Goal: Transaction & Acquisition: Purchase product/service

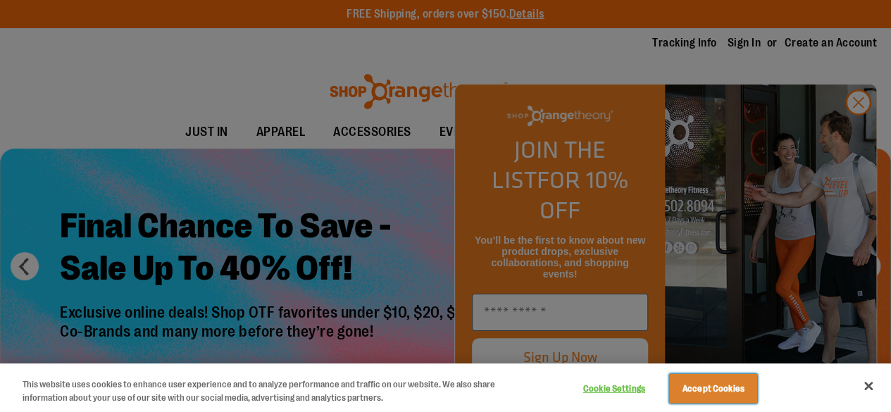
click at [727, 387] on button "Accept Cookies" at bounding box center [713, 389] width 88 height 30
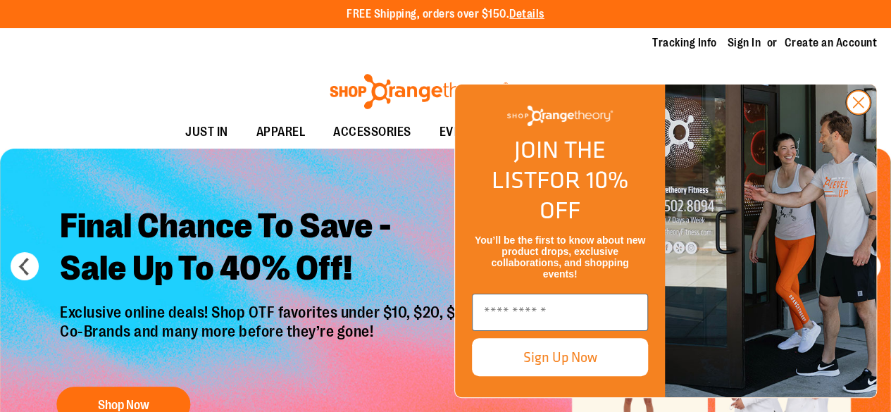
click at [854, 114] on circle "Close dialog" at bounding box center [857, 102] width 23 height 23
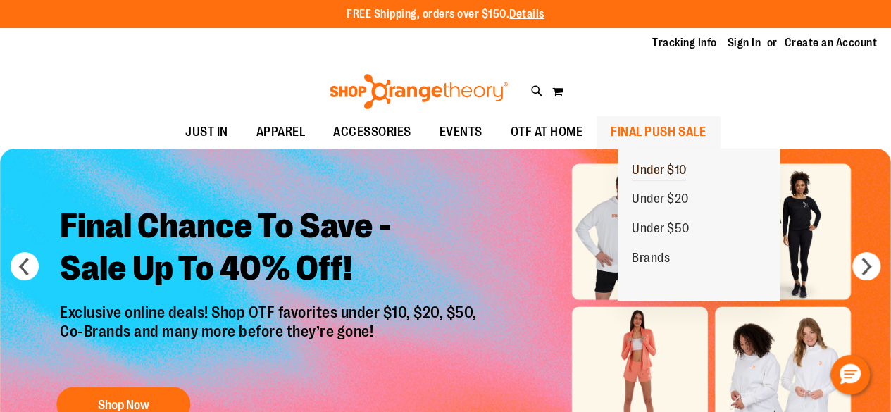
click at [670, 170] on span "Under $10" at bounding box center [659, 172] width 55 height 18
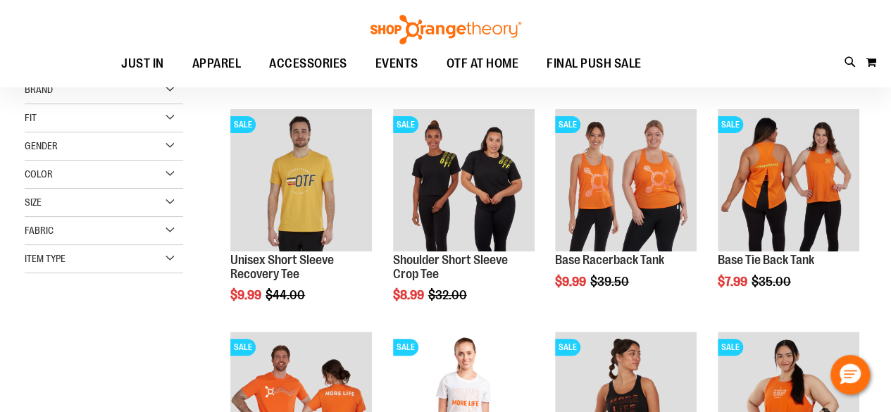
scroll to position [16, 0]
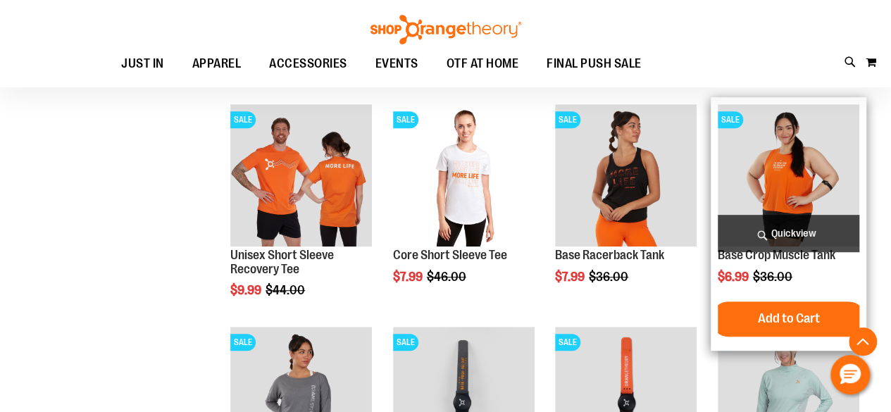
scroll to position [227, 0]
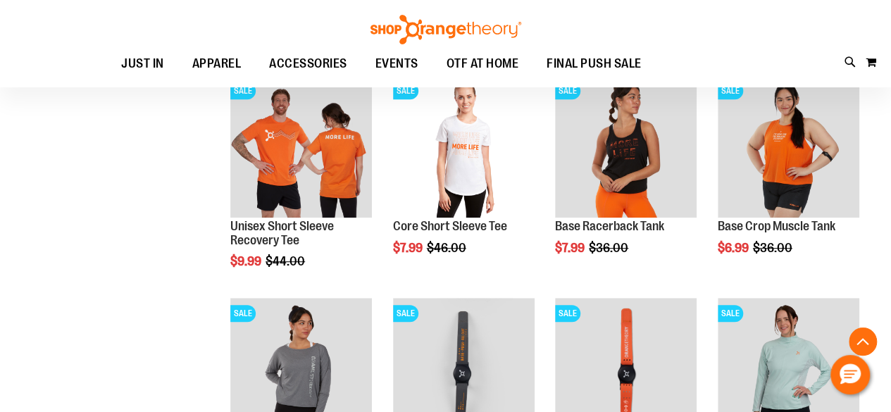
scroll to position [280, 0]
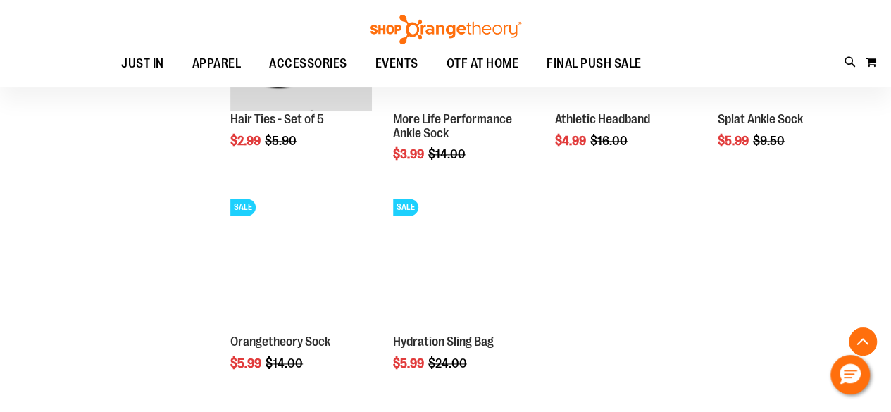
scroll to position [836, 0]
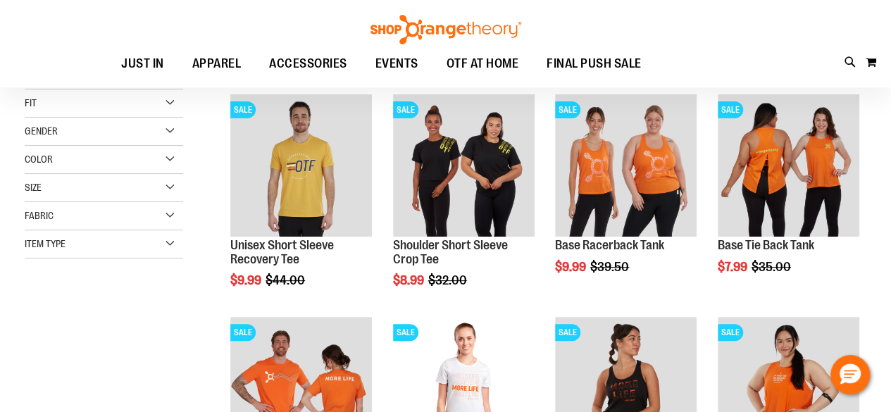
scroll to position [49, 0]
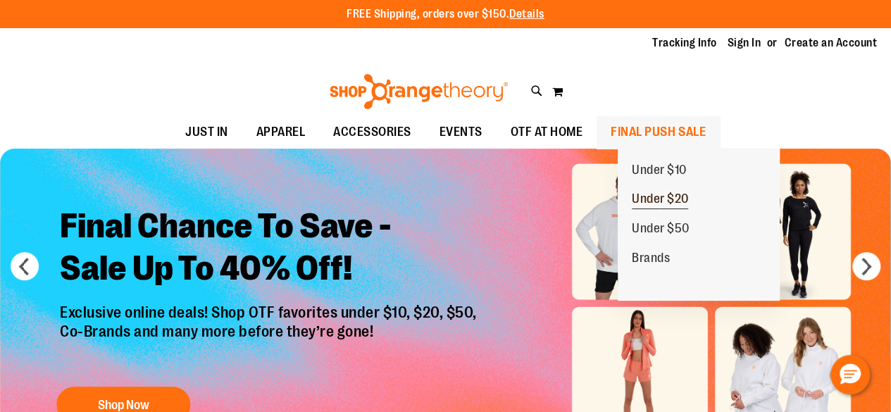
click at [662, 203] on span "Under $20" at bounding box center [660, 201] width 57 height 18
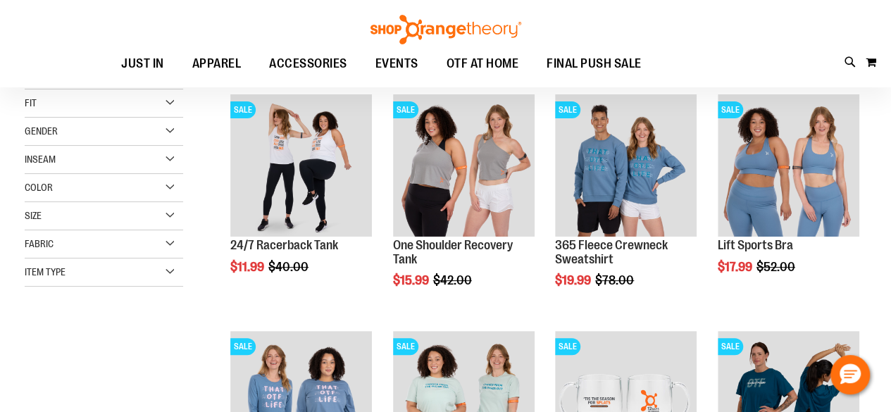
scroll to position [44, 0]
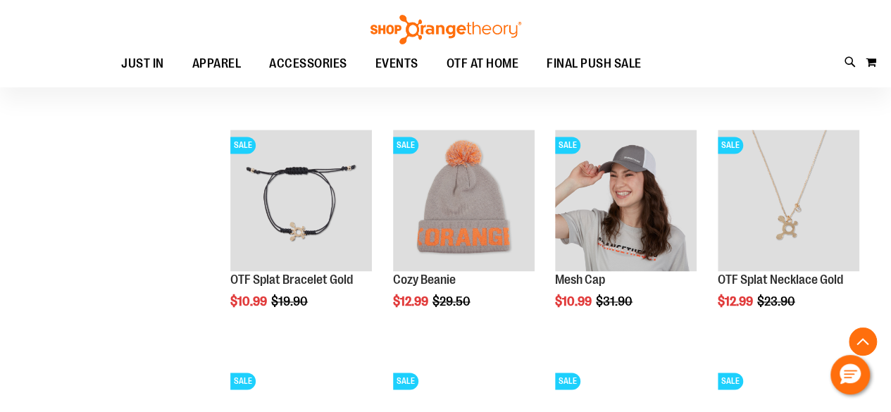
scroll to position [960, 0]
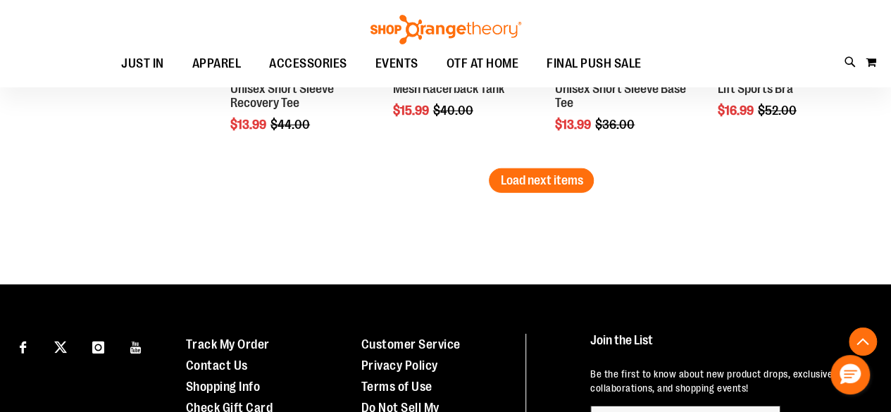
scroll to position [2086, 0]
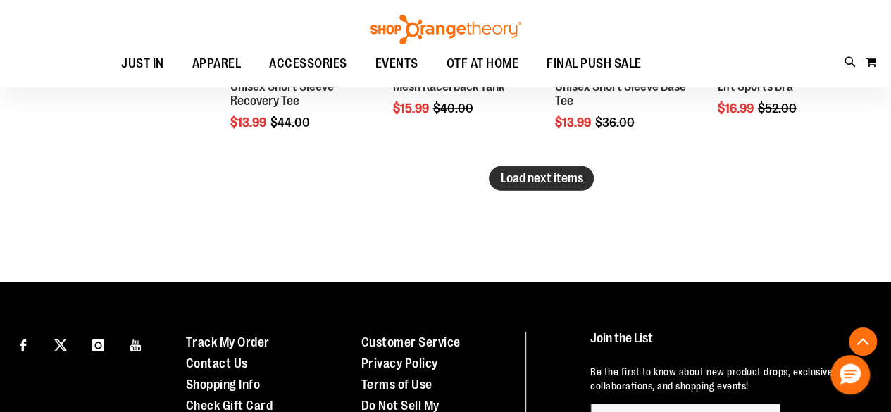
click at [522, 174] on span "Load next items" at bounding box center [541, 178] width 82 height 14
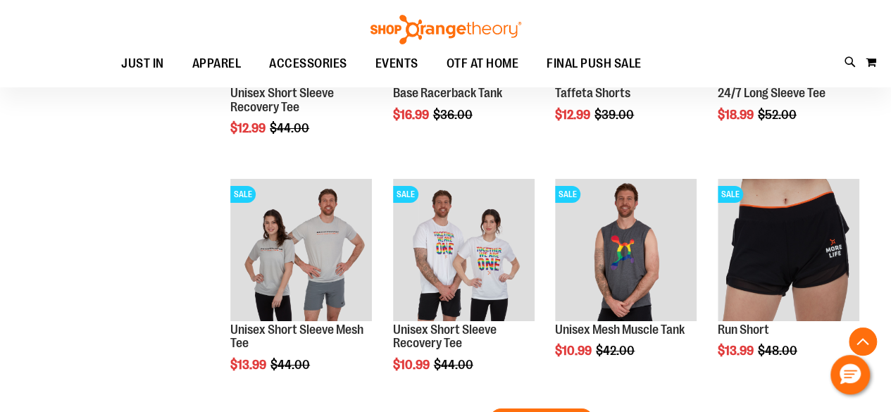
scroll to position [2720, 0]
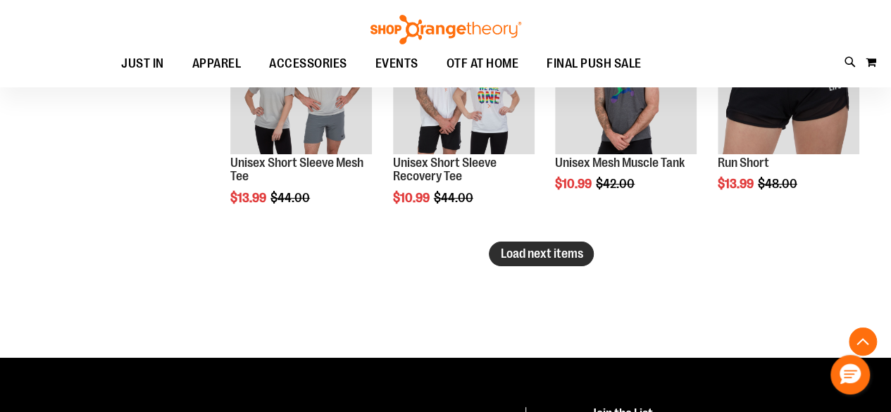
click at [574, 254] on span "Load next items" at bounding box center [541, 253] width 82 height 14
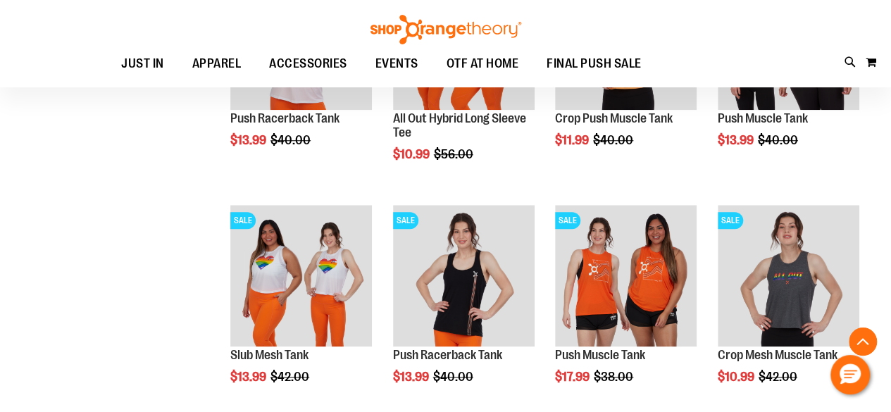
scroll to position [3283, 0]
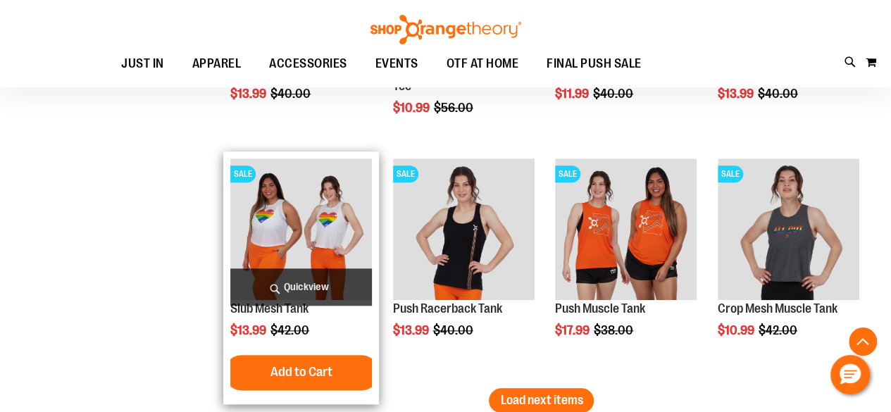
click at [332, 230] on img "product" at bounding box center [301, 229] width 142 height 142
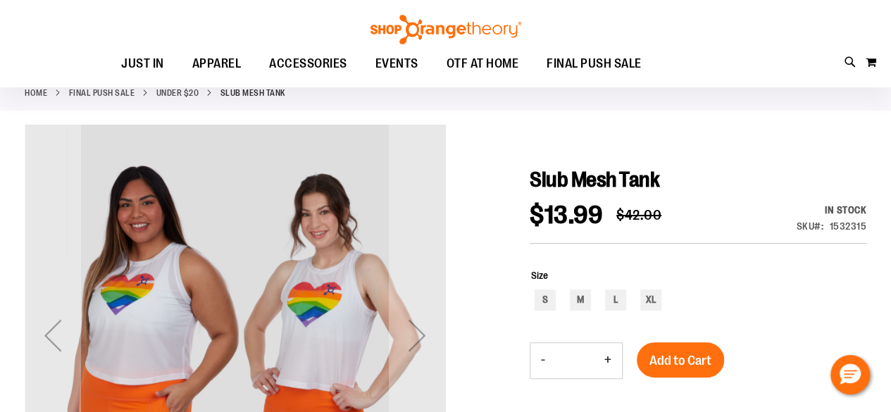
scroll to position [70, 0]
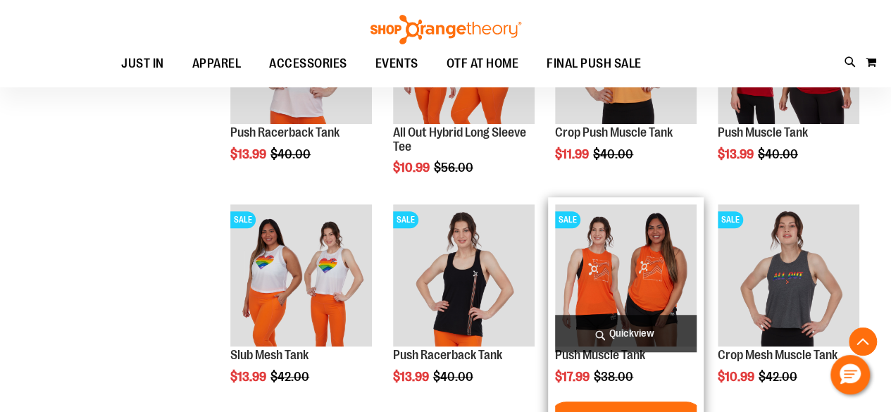
scroll to position [477, 0]
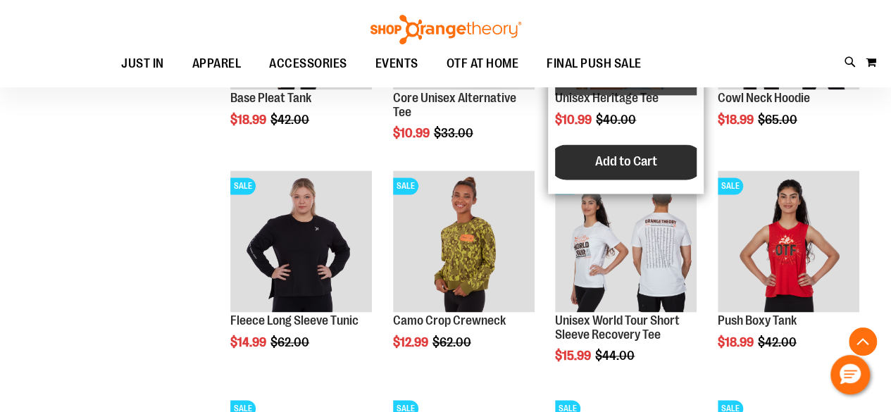
scroll to position [900, 0]
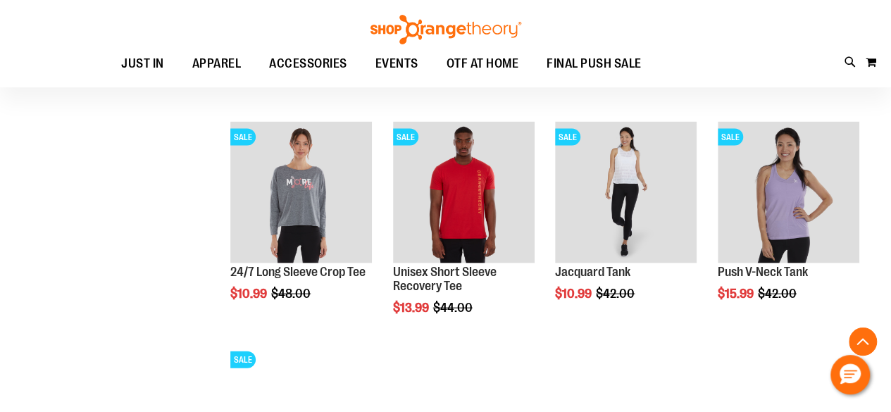
scroll to position [1393, 0]
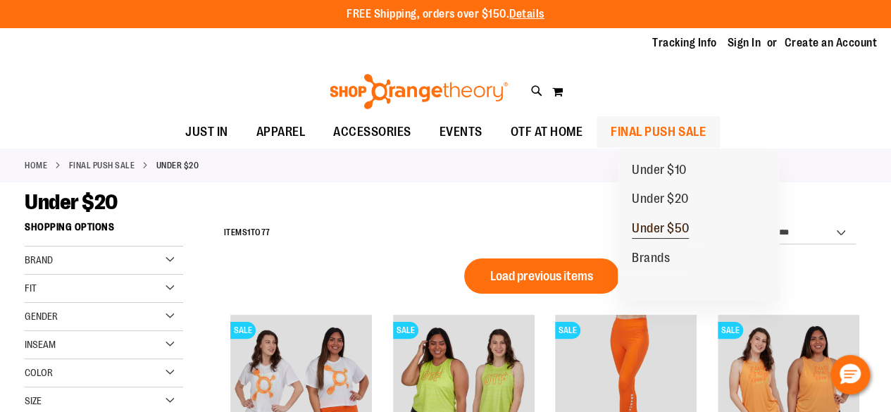
click at [672, 225] on span "Under $50" at bounding box center [661, 230] width 58 height 18
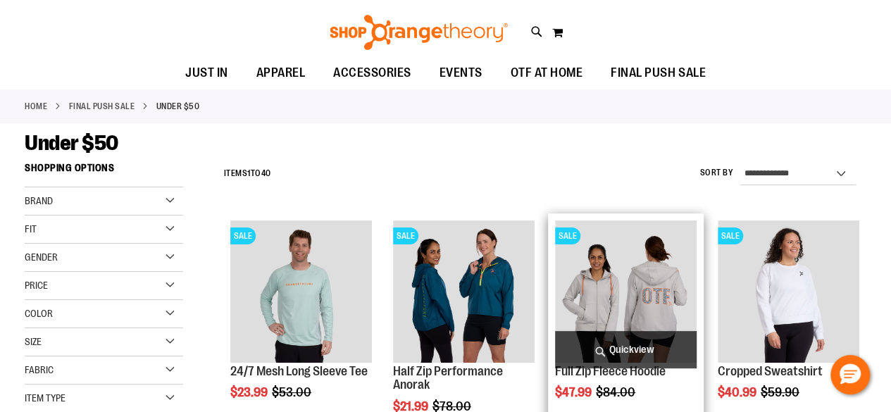
scroll to position [141, 0]
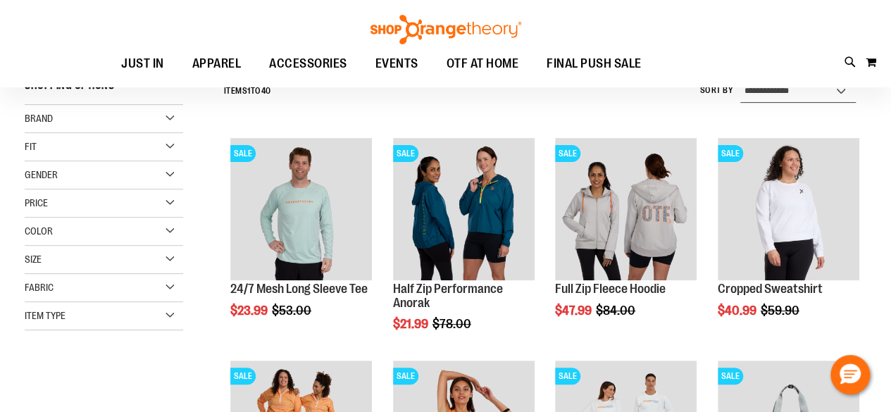
click at [804, 96] on select "**********" at bounding box center [797, 91] width 115 height 23
select select "*********"
click at [740, 80] on select "**********" at bounding box center [797, 91] width 115 height 23
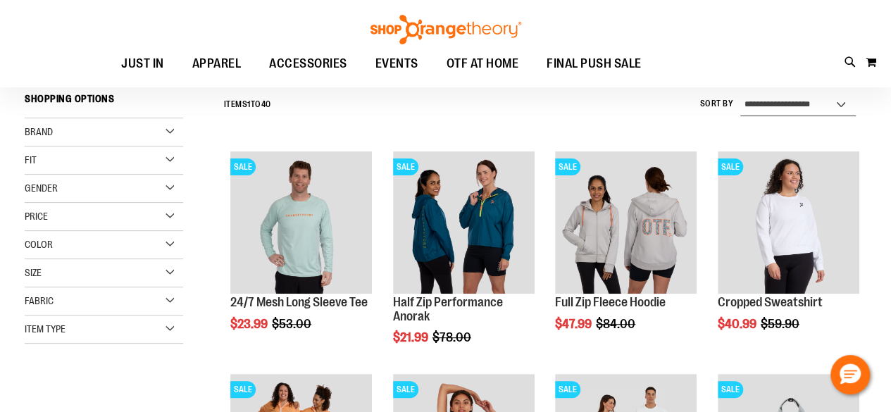
scroll to position [127, 0]
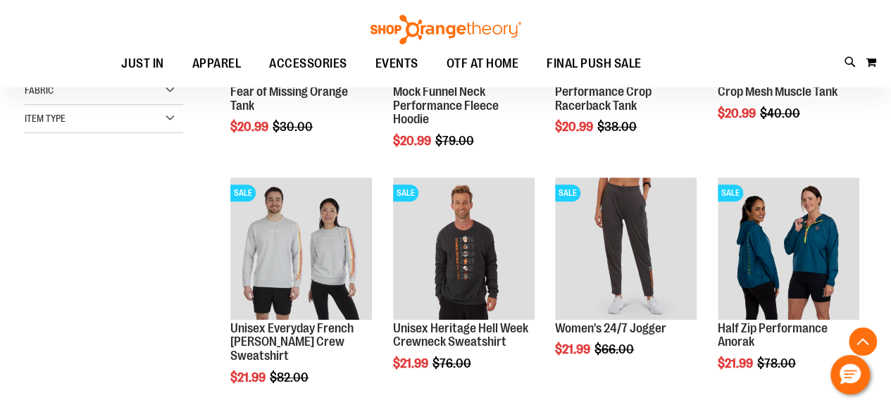
scroll to position [408, 0]
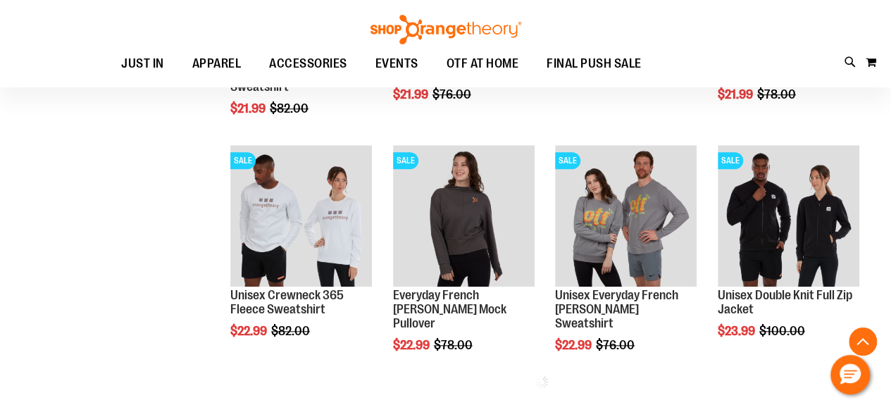
scroll to position [620, 0]
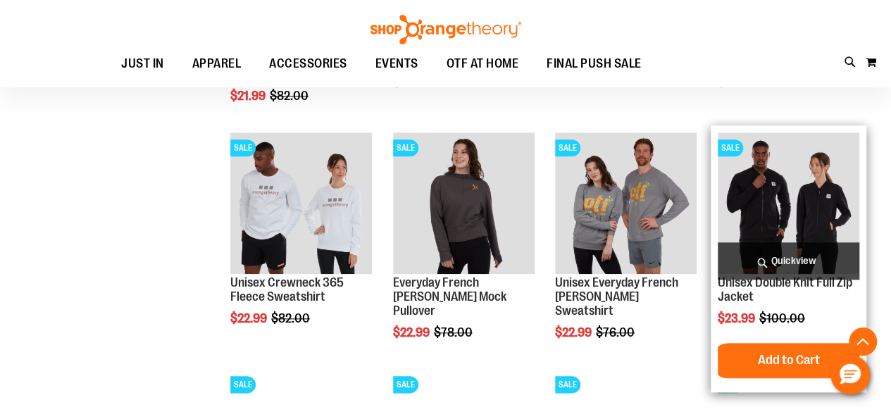
click at [789, 212] on img "product" at bounding box center [788, 203] width 142 height 142
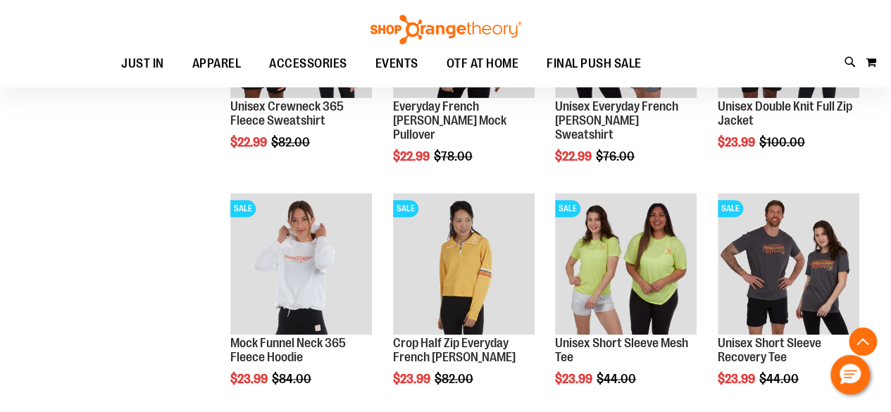
scroll to position [901, 0]
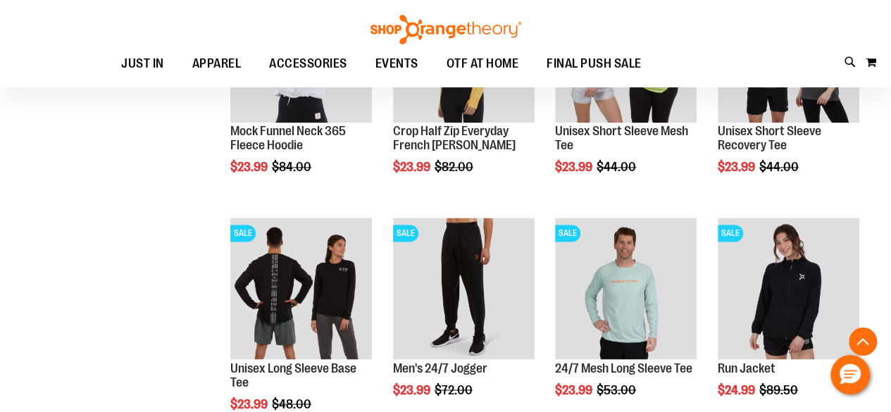
scroll to position [1042, 0]
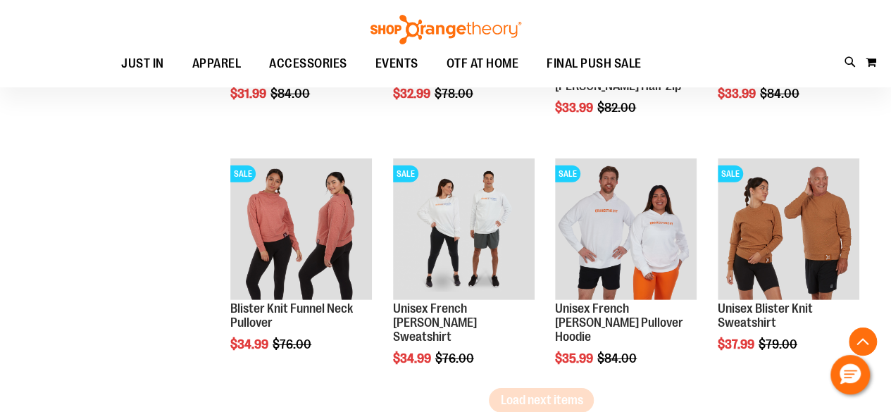
scroll to position [2028, 0]
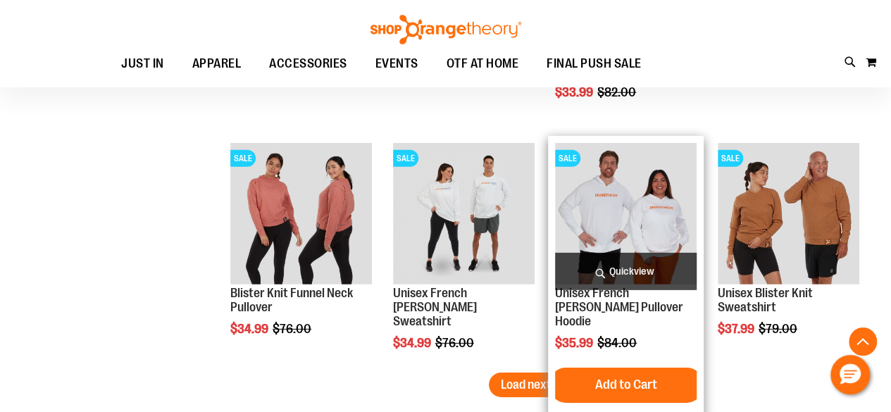
click at [651, 192] on img "product" at bounding box center [626, 214] width 142 height 142
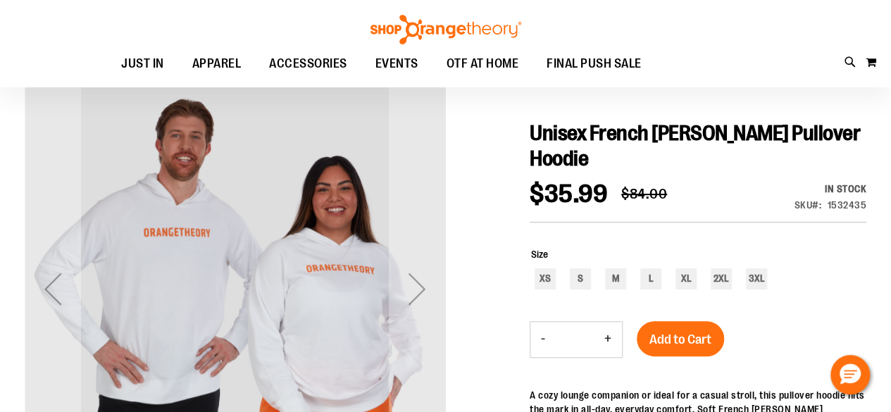
scroll to position [140, 0]
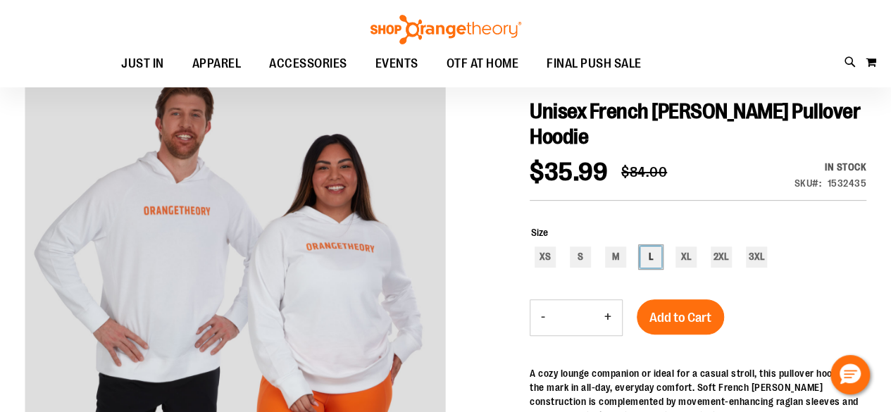
click at [649, 258] on div "L" at bounding box center [650, 256] width 21 height 21
type input "***"
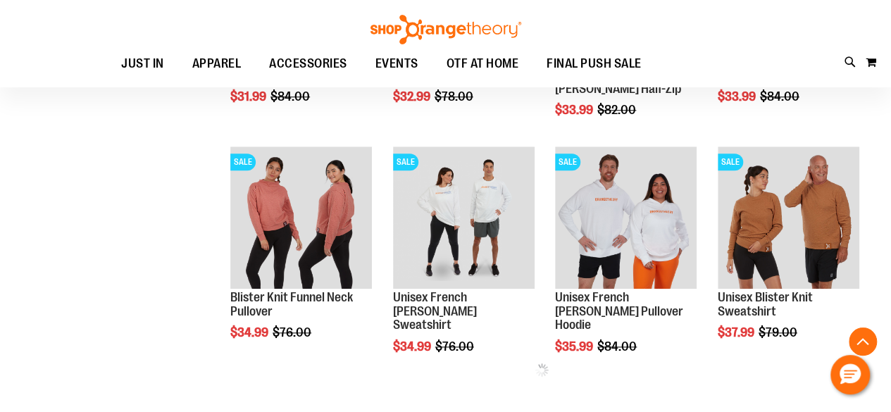
scroll to position [493, 0]
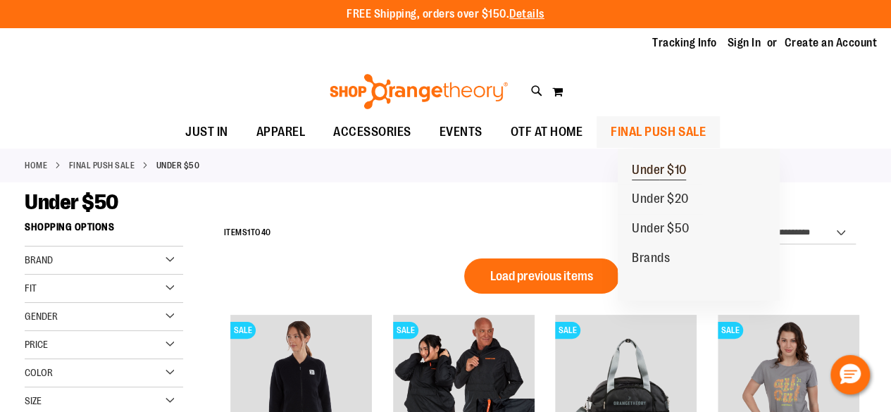
click at [662, 173] on span "Under $10" at bounding box center [659, 172] width 55 height 18
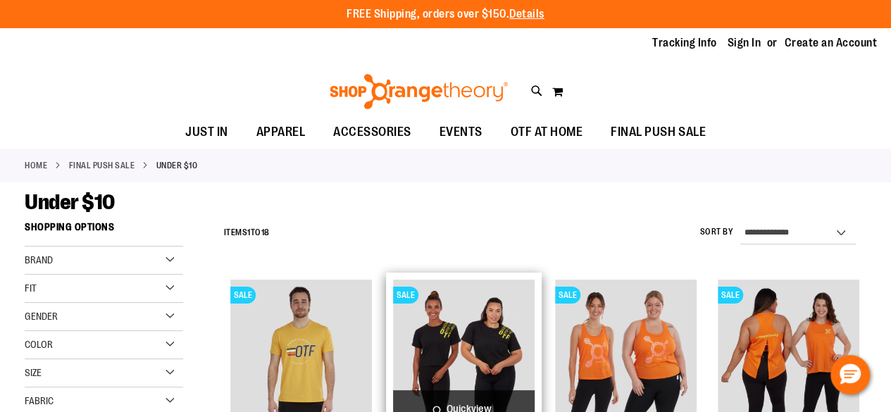
click at [472, 320] on img "product" at bounding box center [464, 351] width 142 height 142
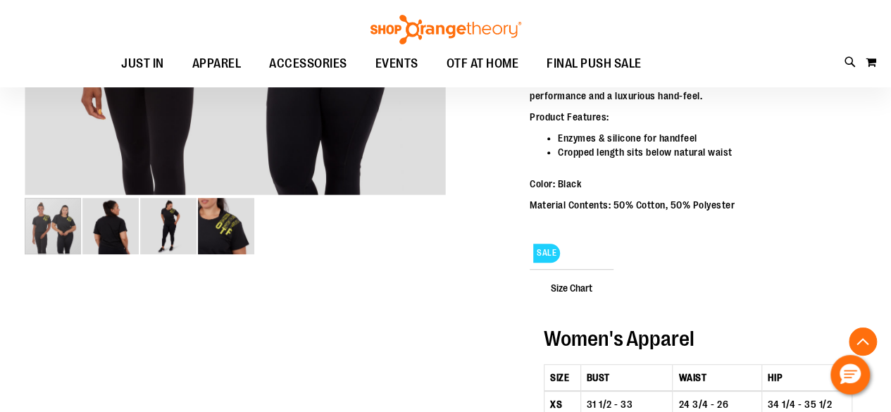
scroll to position [266, 0]
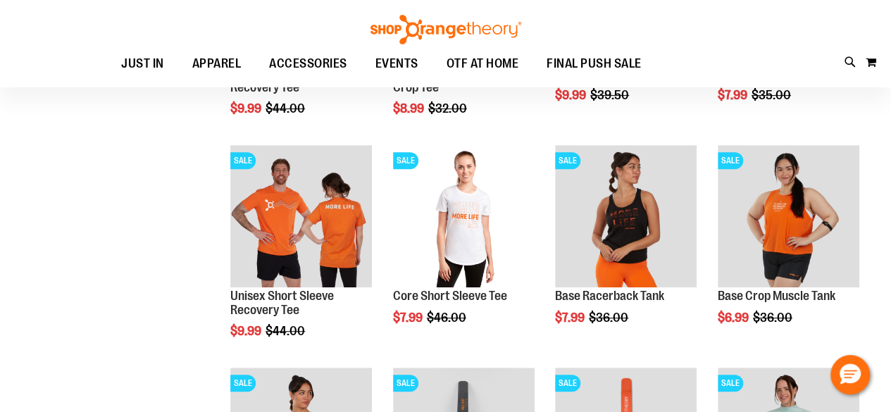
scroll to position [210, 0]
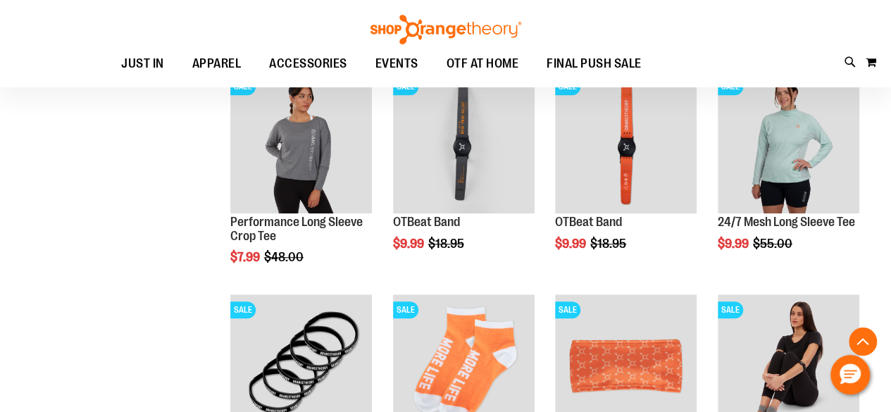
scroll to position [491, 0]
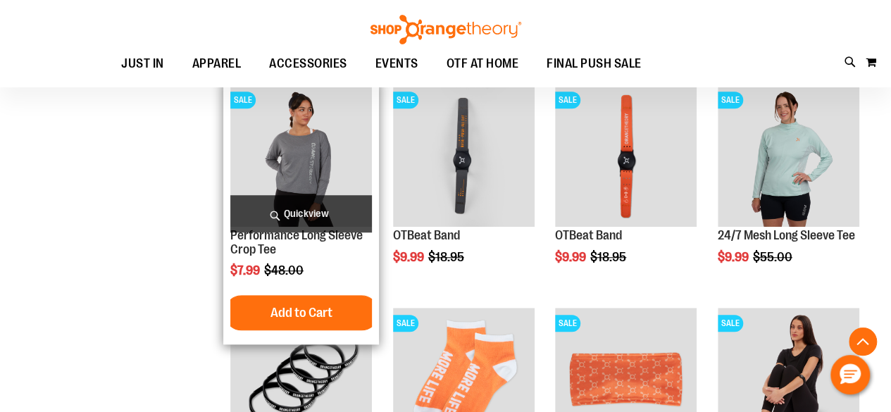
click at [306, 125] on img "product" at bounding box center [301, 155] width 142 height 142
click at [314, 156] on img "product" at bounding box center [301, 155] width 142 height 142
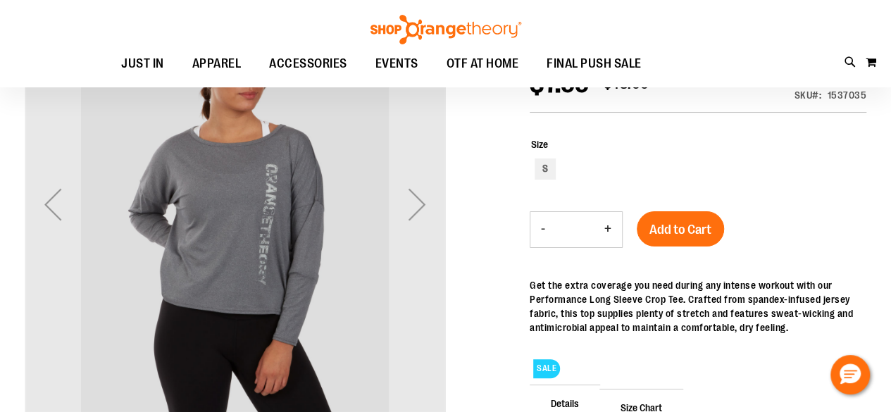
scroll to position [55, 0]
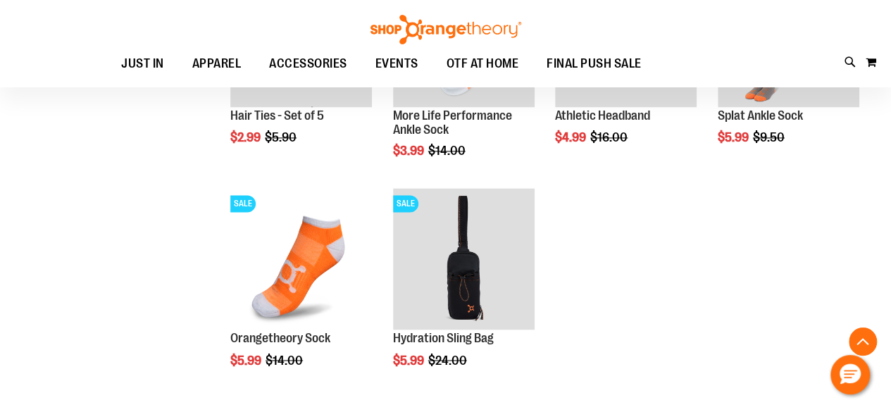
scroll to position [984, 0]
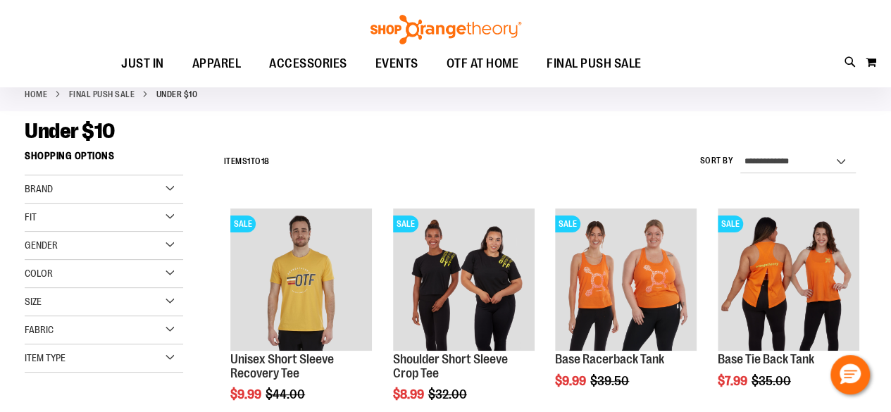
scroll to position [69, 0]
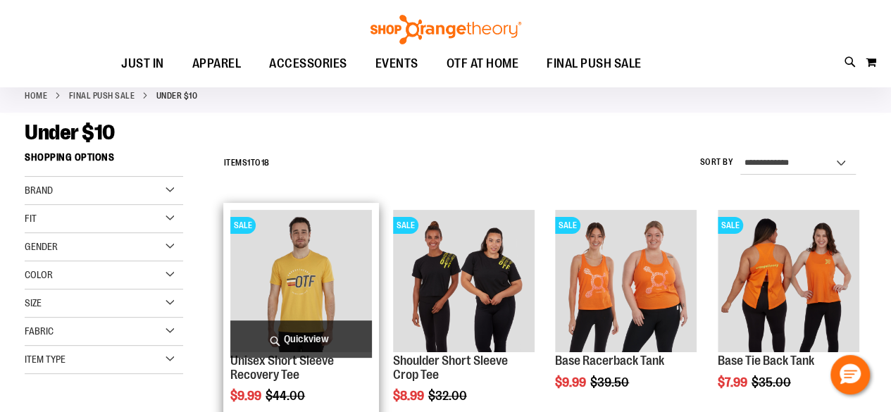
click at [334, 300] on img "product" at bounding box center [301, 281] width 142 height 142
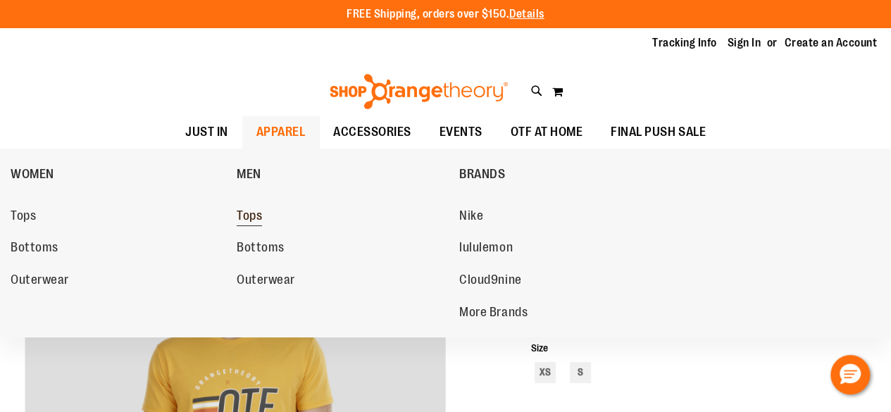
click at [256, 213] on span "Tops" at bounding box center [249, 217] width 25 height 18
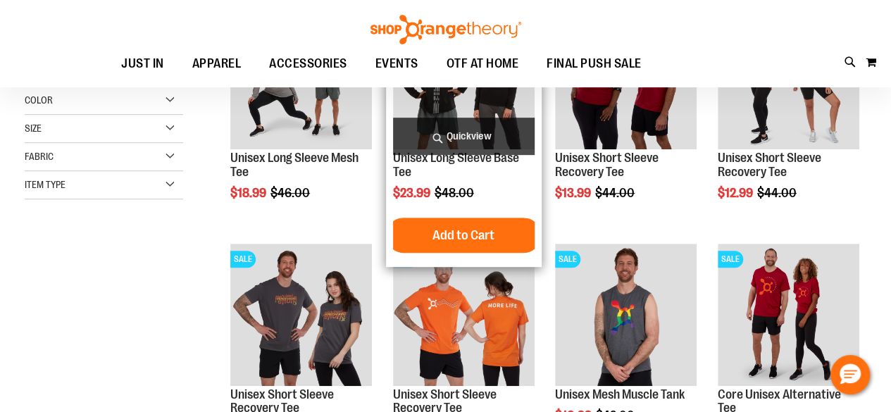
scroll to position [352, 0]
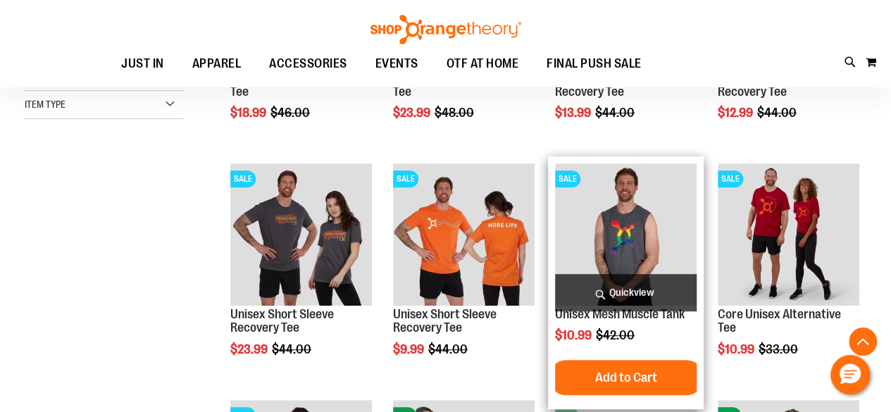
click at [628, 220] on img "product" at bounding box center [626, 234] width 142 height 142
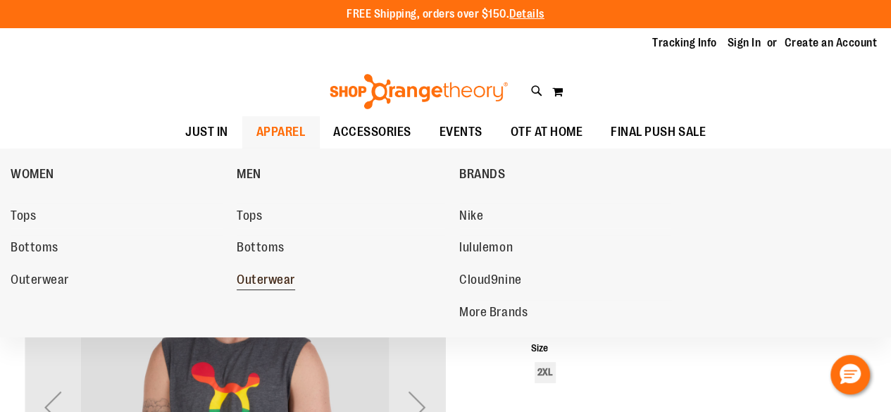
click at [255, 280] on span "Outerwear" at bounding box center [266, 281] width 58 height 18
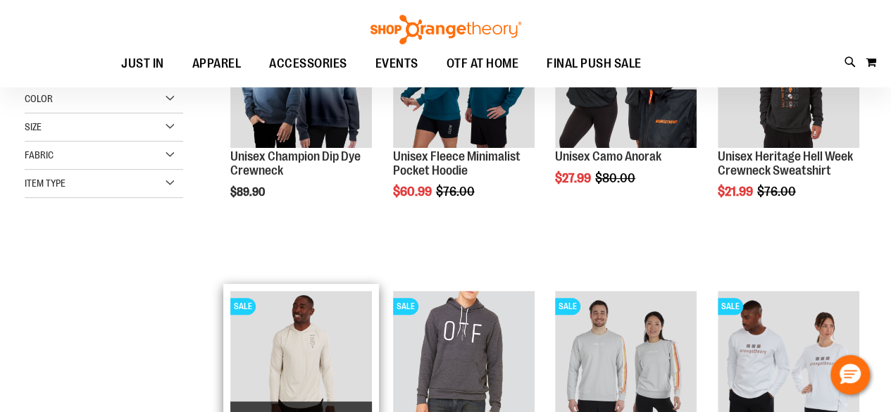
scroll to position [69, 0]
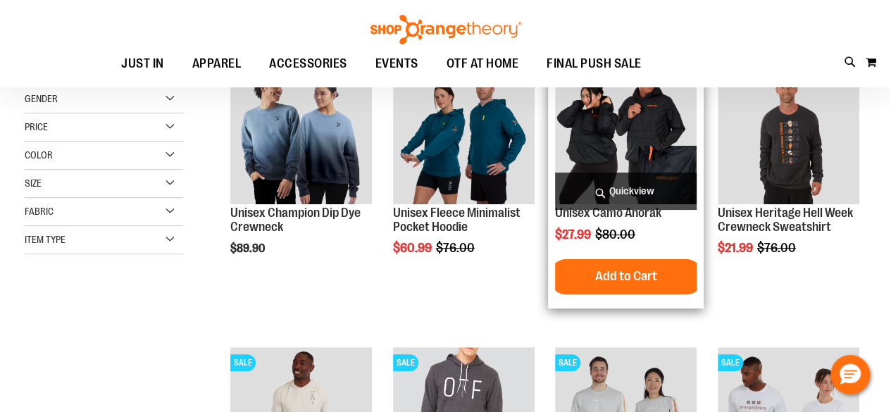
click at [645, 104] on img "product" at bounding box center [626, 133] width 142 height 142
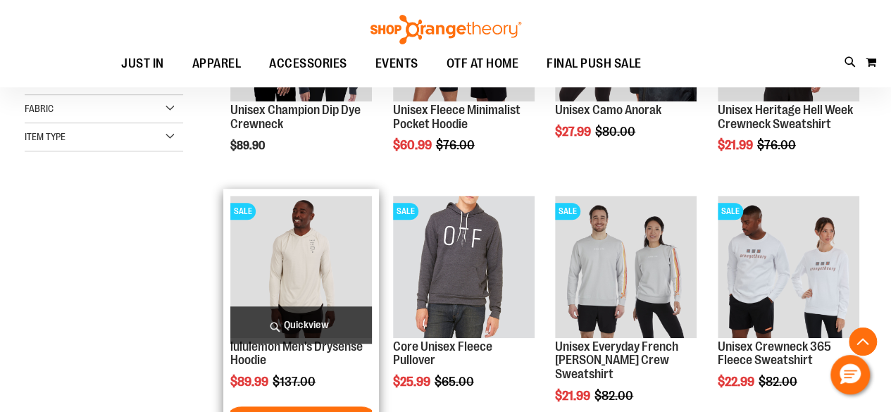
scroll to position [352, 0]
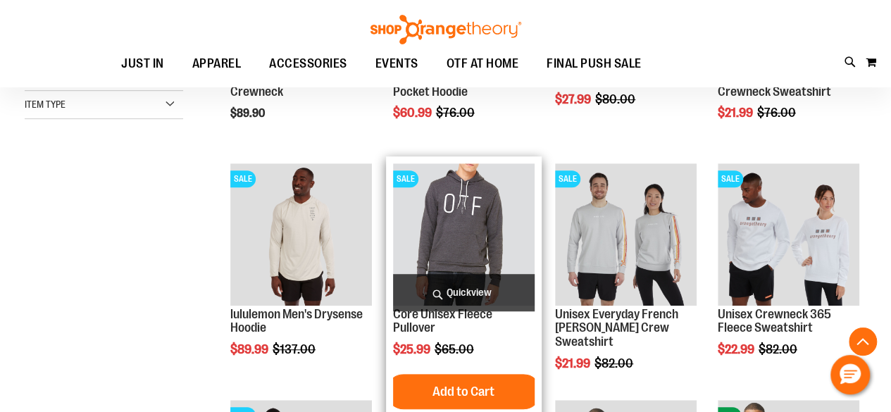
click at [437, 203] on img "product" at bounding box center [464, 234] width 142 height 142
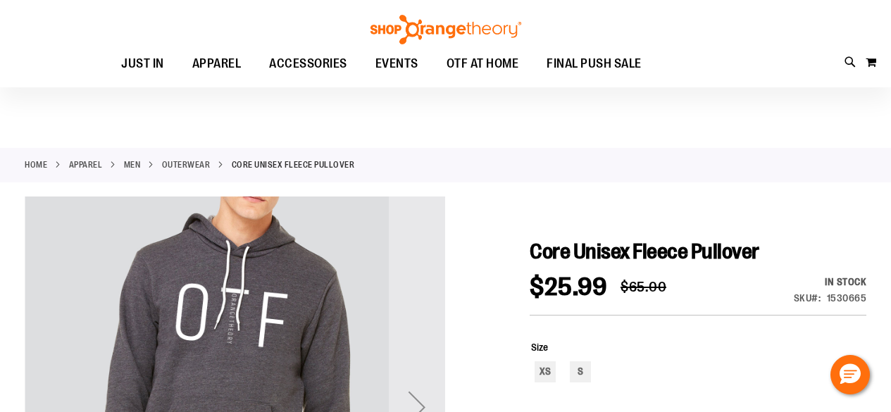
scroll to position [141, 0]
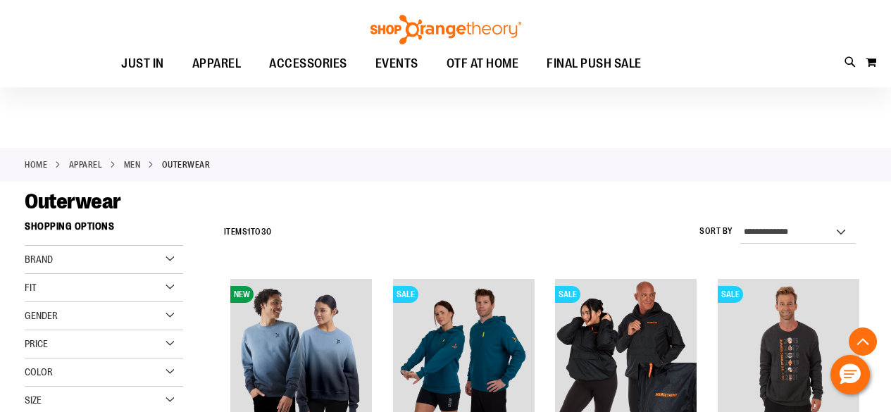
scroll to position [422, 0]
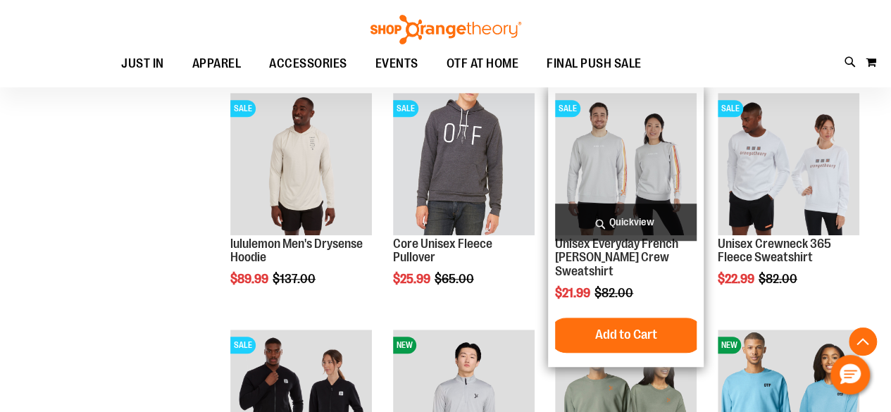
click at [620, 142] on img "product" at bounding box center [626, 164] width 142 height 142
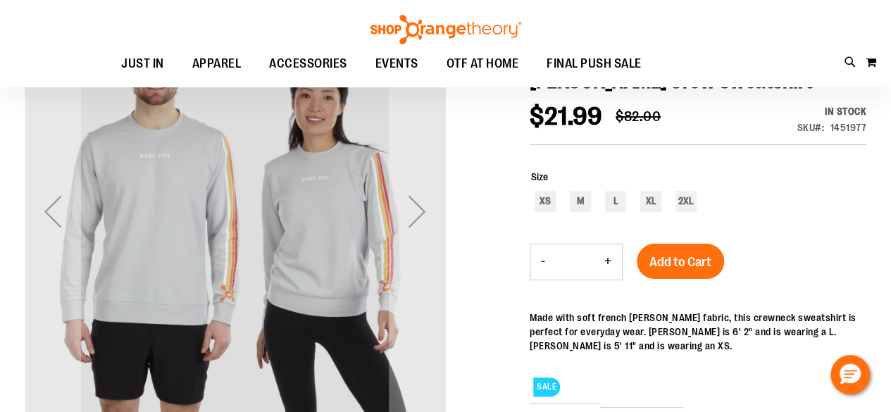
scroll to position [69, 0]
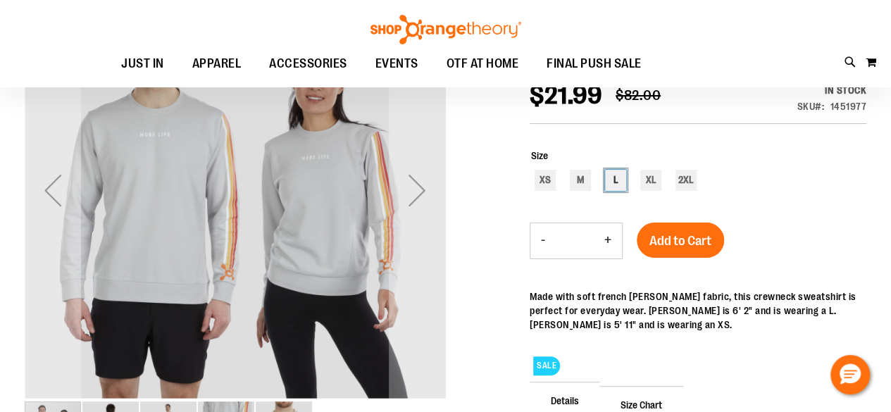
click at [621, 175] on div "L" at bounding box center [615, 180] width 21 height 21
type input "***"
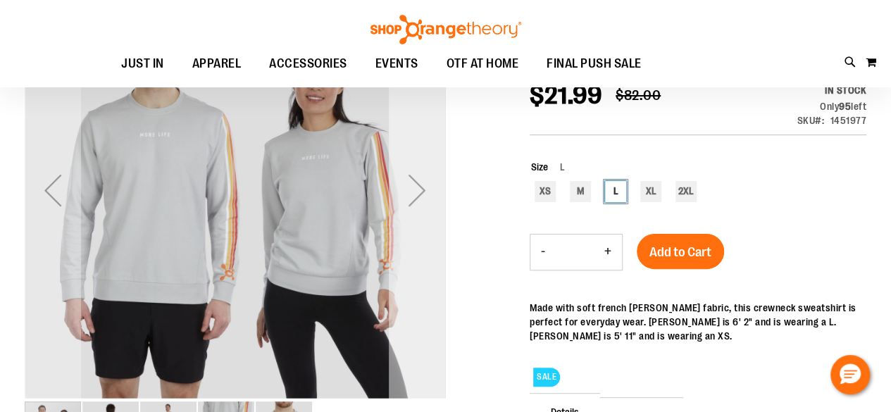
click at [424, 192] on div "Next" at bounding box center [417, 190] width 56 height 56
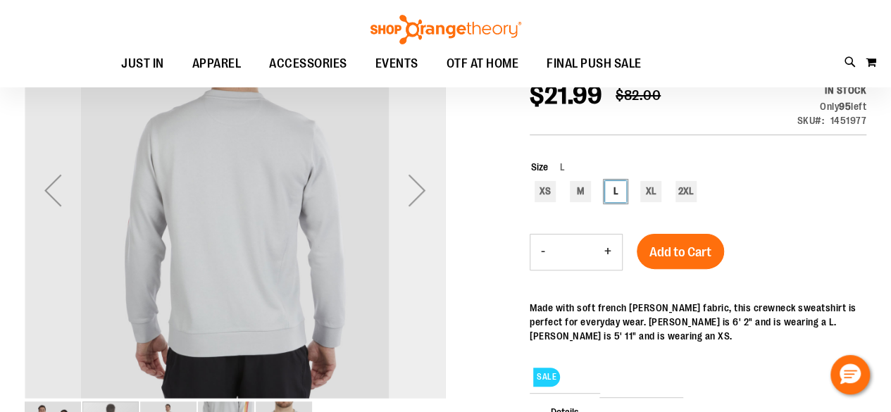
click at [417, 193] on div "Next" at bounding box center [417, 190] width 56 height 56
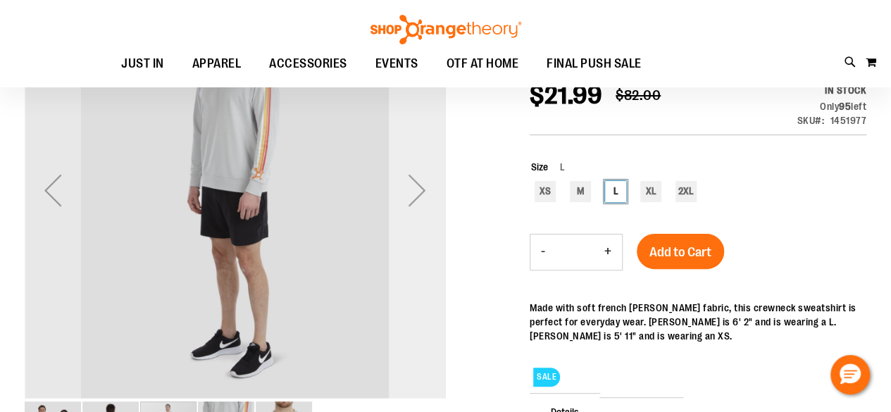
click at [418, 192] on div "Next" at bounding box center [417, 190] width 56 height 56
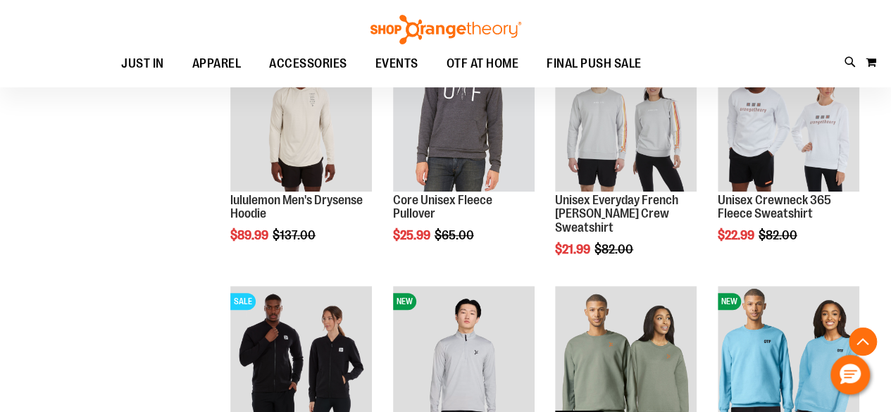
scroll to position [422, 0]
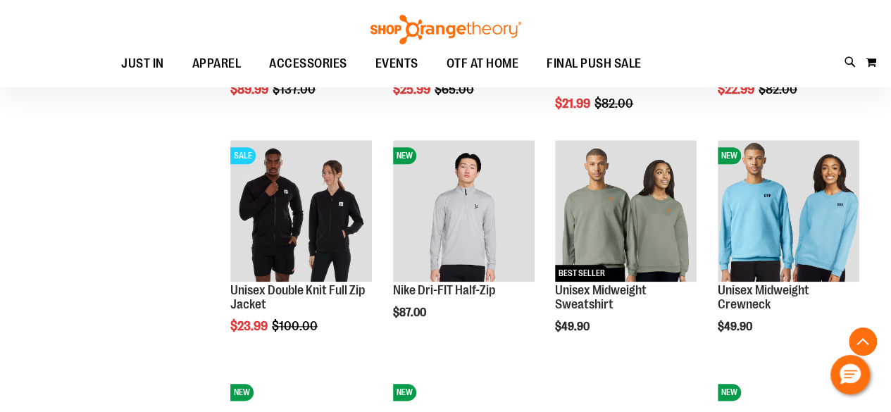
scroll to position [634, 0]
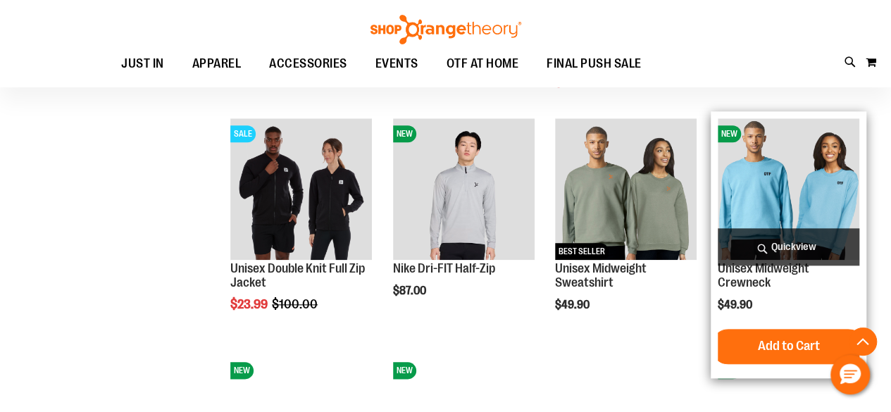
click at [797, 173] on img "product" at bounding box center [788, 189] width 142 height 142
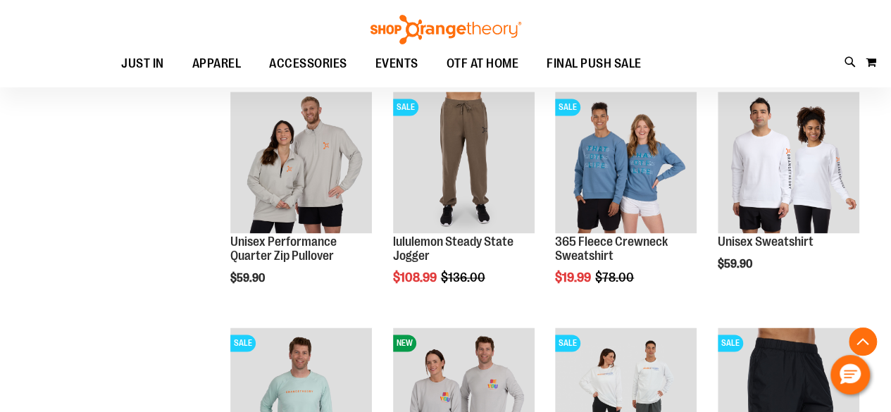
scroll to position [1056, 0]
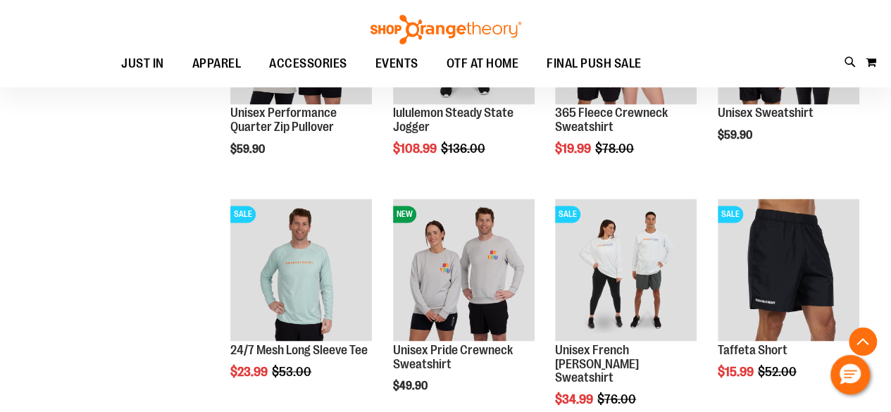
scroll to position [986, 0]
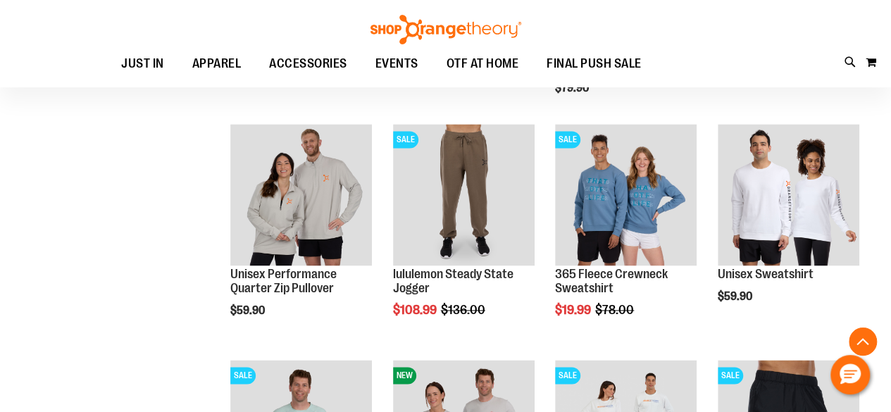
scroll to position [1056, 0]
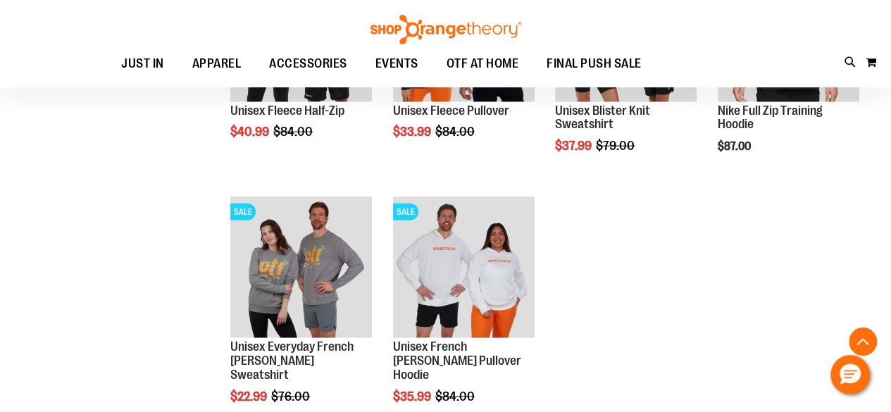
scroll to position [1619, 0]
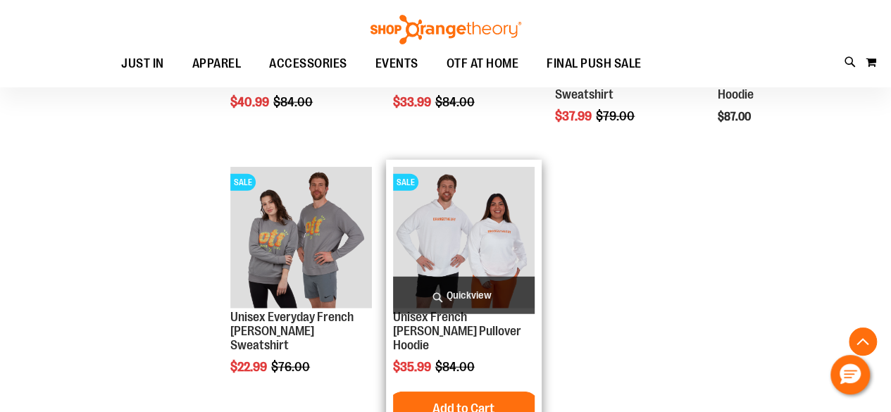
click at [449, 212] on img "product" at bounding box center [464, 238] width 142 height 142
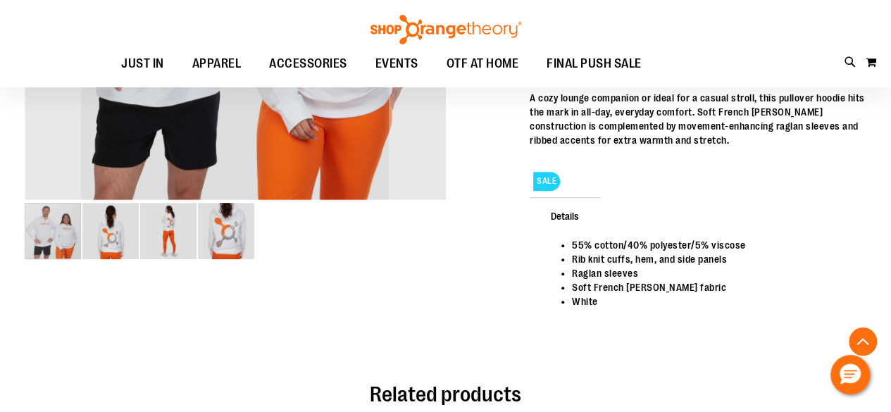
scroll to position [280, 0]
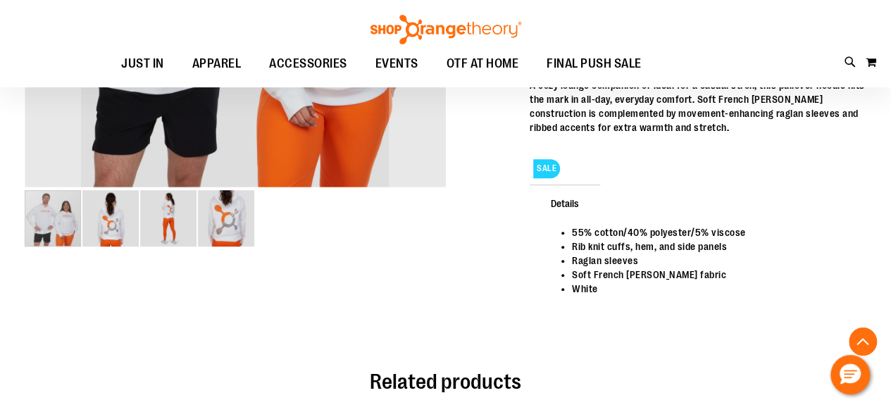
click at [107, 236] on img "image 2 of 4" at bounding box center [110, 218] width 56 height 56
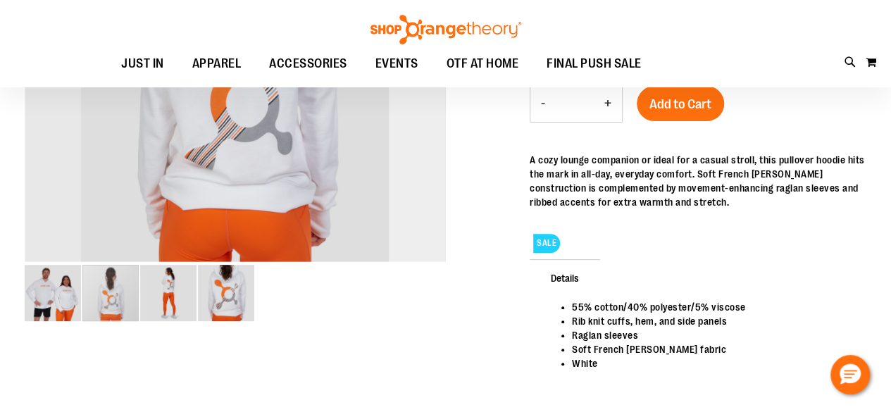
scroll to position [139, 0]
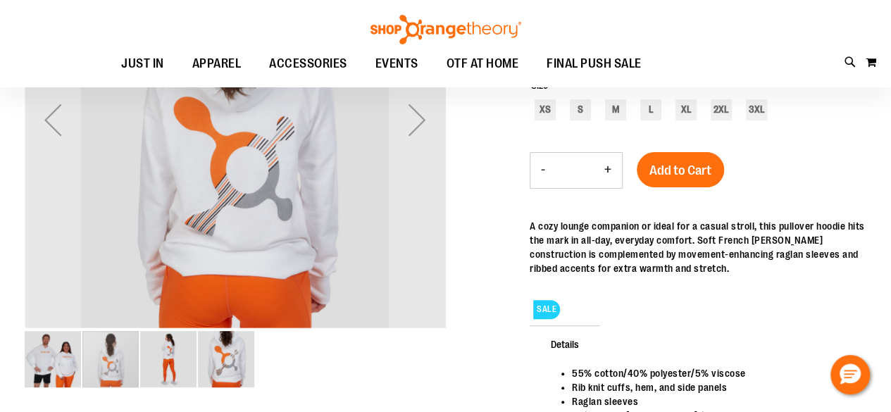
click at [162, 361] on img "image 3 of 4" at bounding box center [168, 359] width 56 height 56
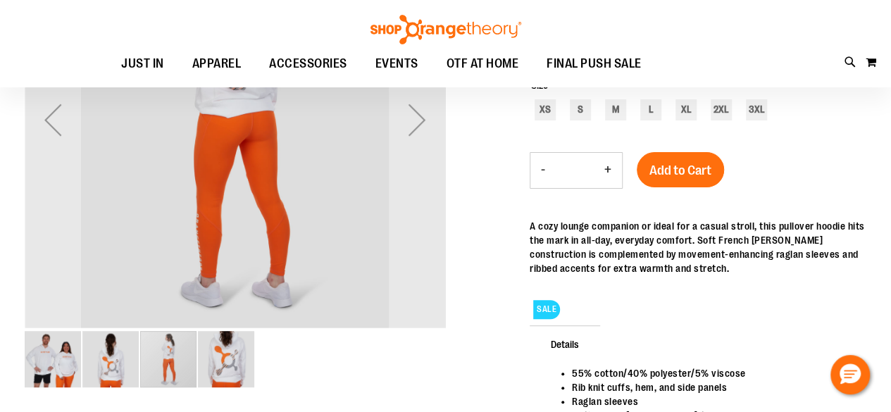
click at [230, 356] on img "image 4 of 4" at bounding box center [226, 359] width 56 height 56
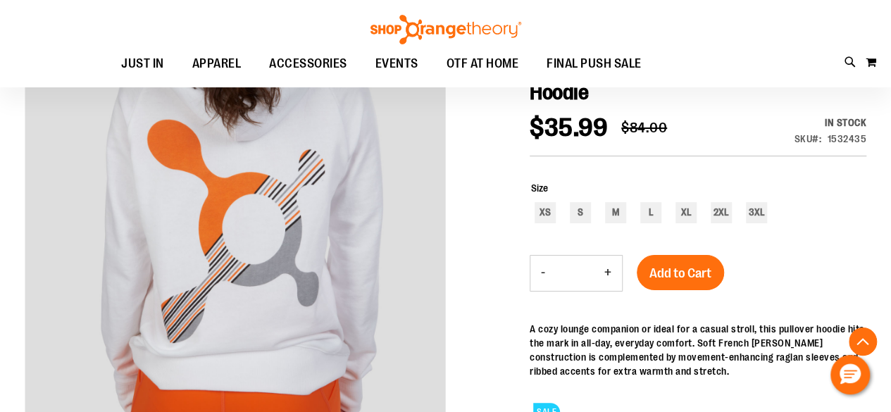
scroll to position [0, 0]
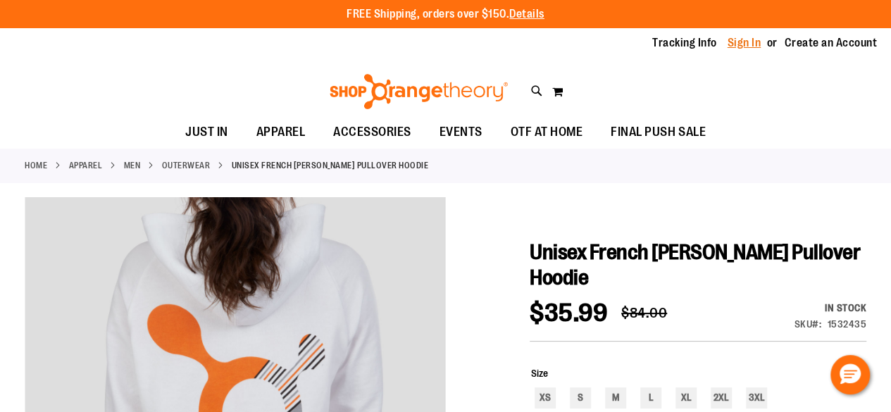
click at [733, 44] on link "Sign In" at bounding box center [744, 42] width 34 height 15
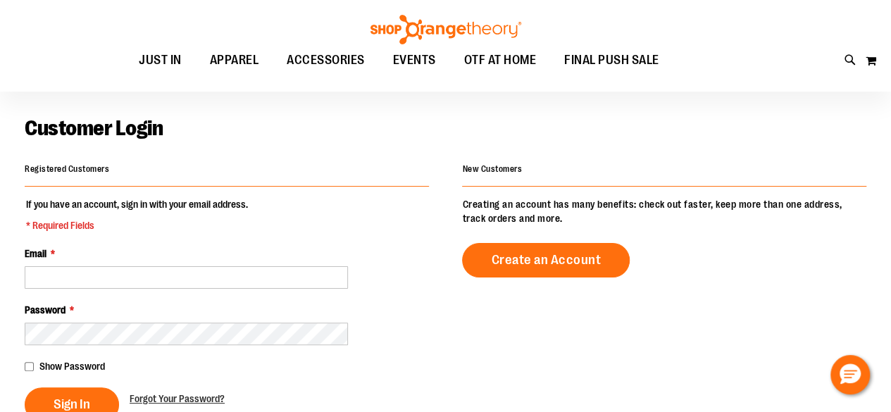
scroll to position [70, 0]
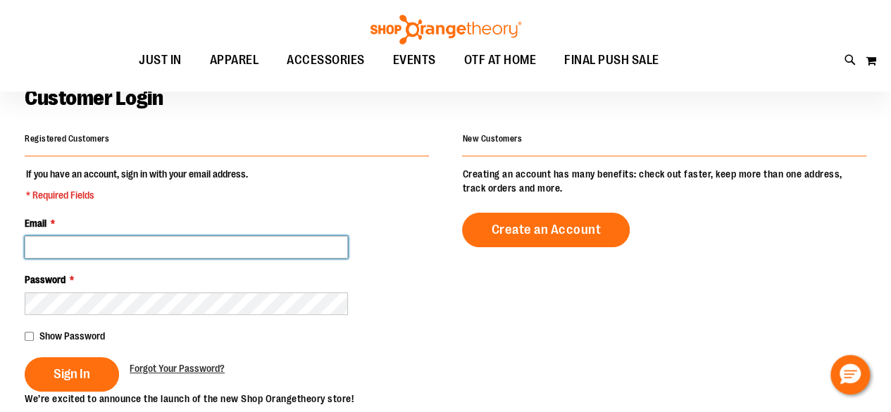
click at [107, 244] on input "Email *" at bounding box center [186, 247] width 323 height 23
type input "**********"
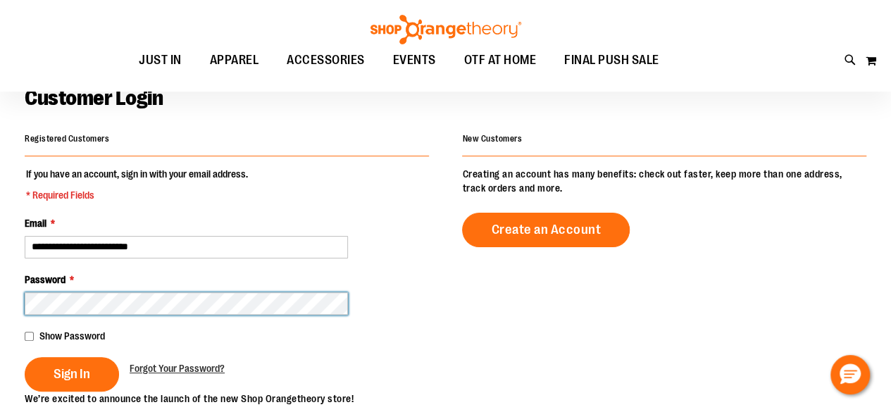
click at [25, 357] on button "Sign In" at bounding box center [72, 374] width 94 height 35
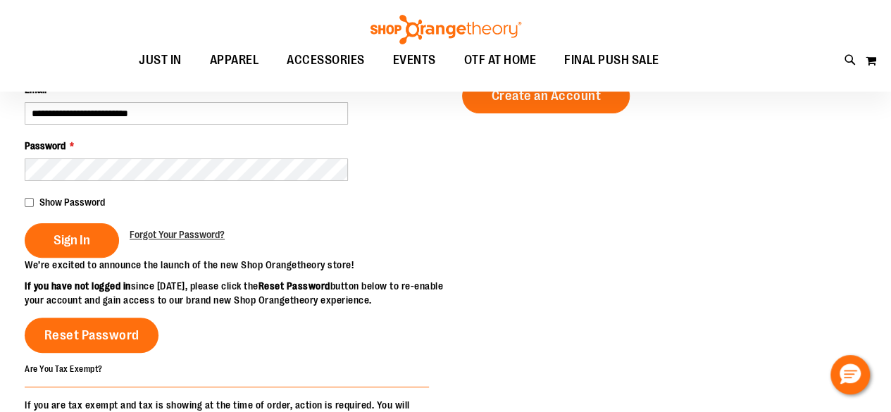
scroll to position [70, 0]
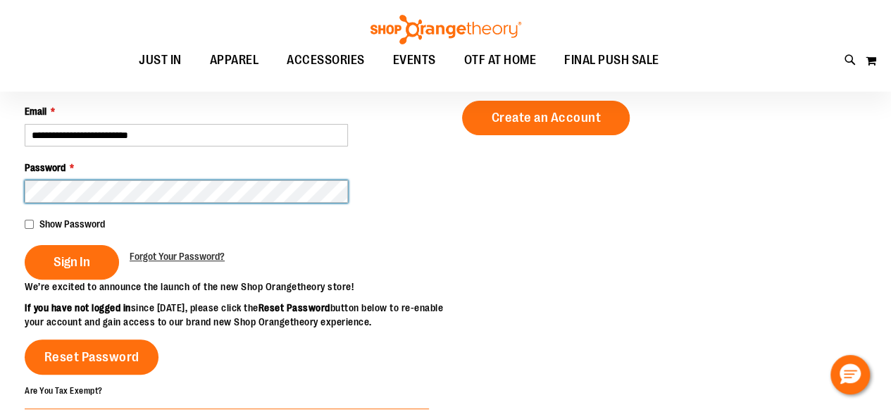
click at [25, 245] on button "Sign In" at bounding box center [72, 262] width 94 height 35
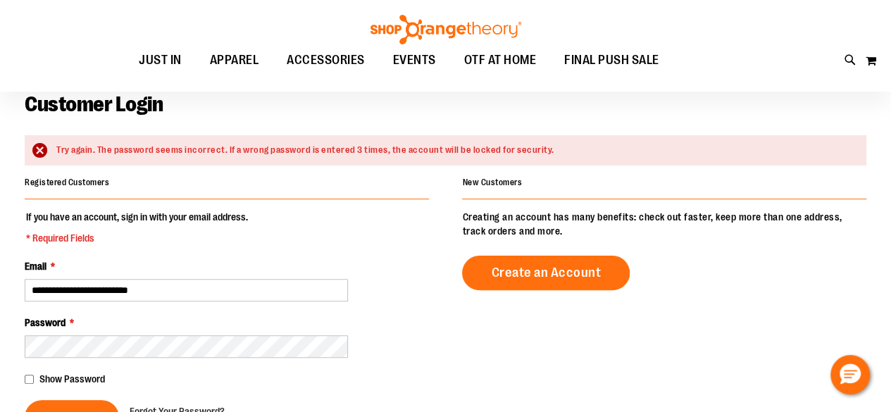
scroll to position [141, 0]
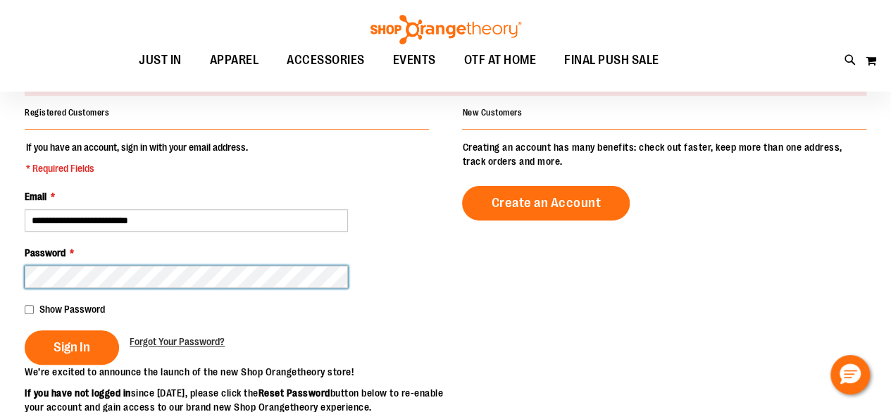
click at [25, 330] on button "Sign In" at bounding box center [72, 347] width 94 height 35
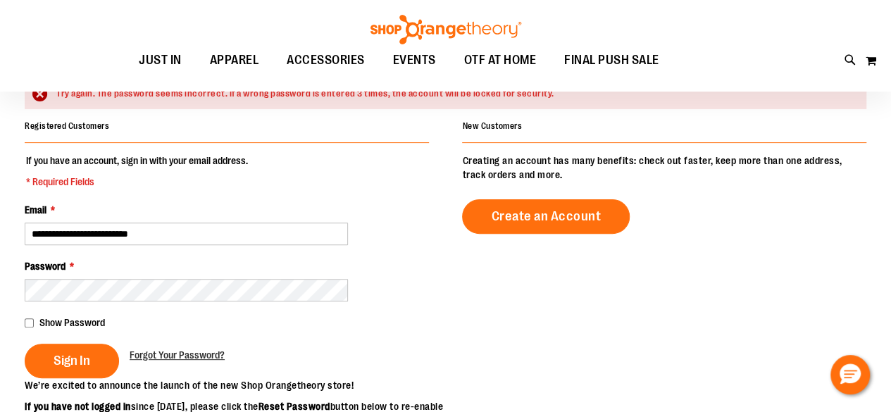
scroll to position [141, 0]
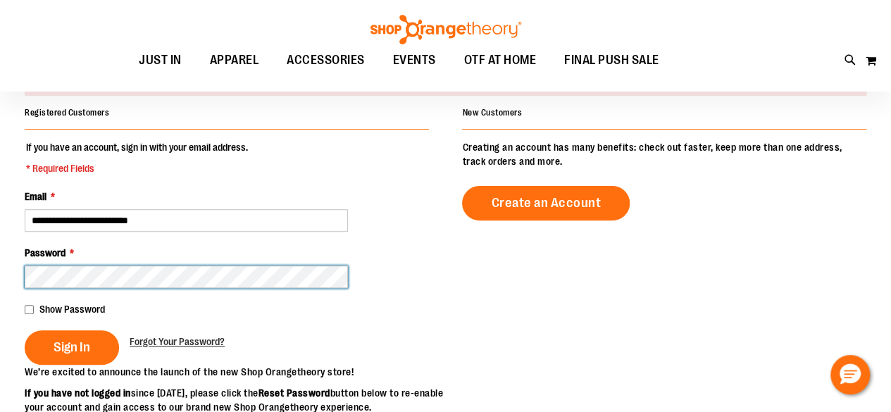
click at [25, 330] on button "Sign In" at bounding box center [72, 347] width 94 height 35
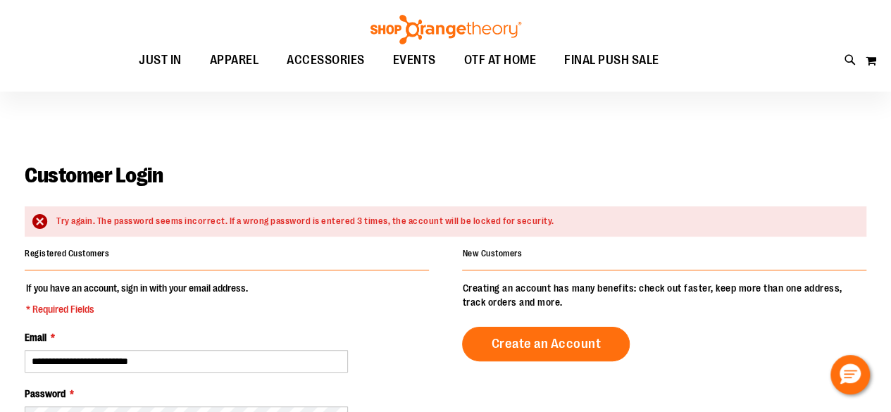
scroll to position [70, 0]
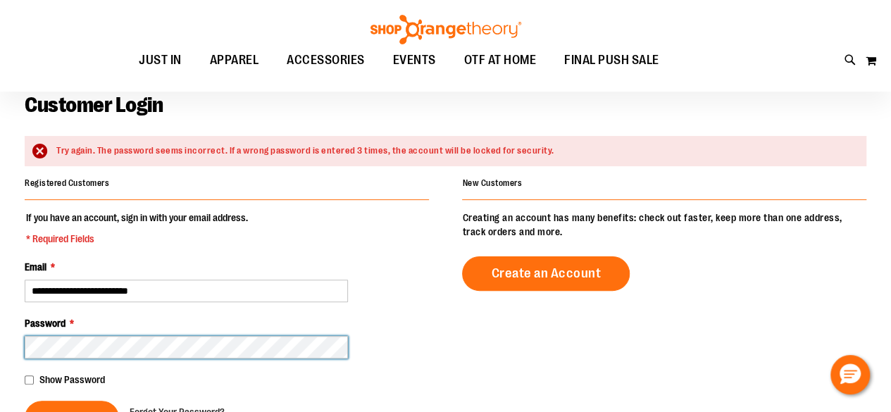
click at [25, 401] on button "Sign In" at bounding box center [72, 418] width 94 height 35
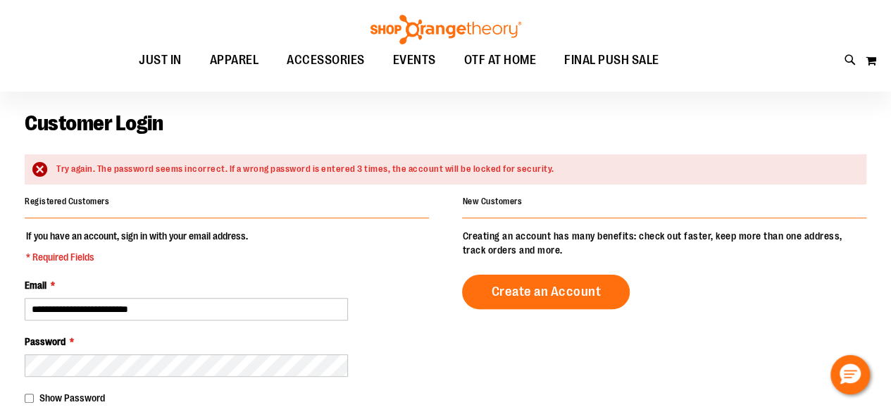
scroll to position [70, 0]
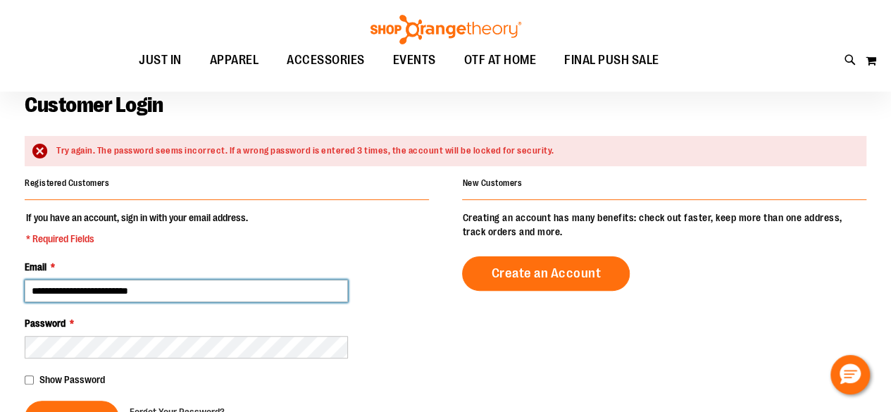
click at [196, 287] on input "**********" at bounding box center [186, 291] width 323 height 23
drag, startPoint x: 180, startPoint y: 292, endPoint x: 0, endPoint y: 265, distance: 182.2
click at [0, 265] on main "**********" at bounding box center [445, 411] width 891 height 652
type input "**********"
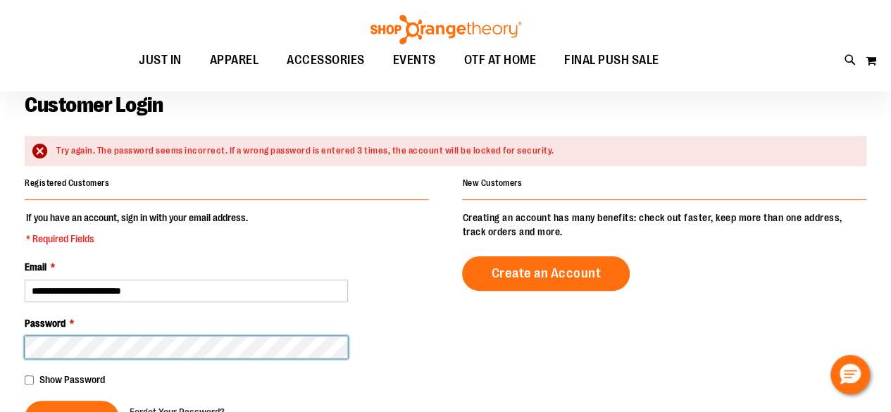
click at [25, 401] on button "Sign In" at bounding box center [72, 418] width 94 height 35
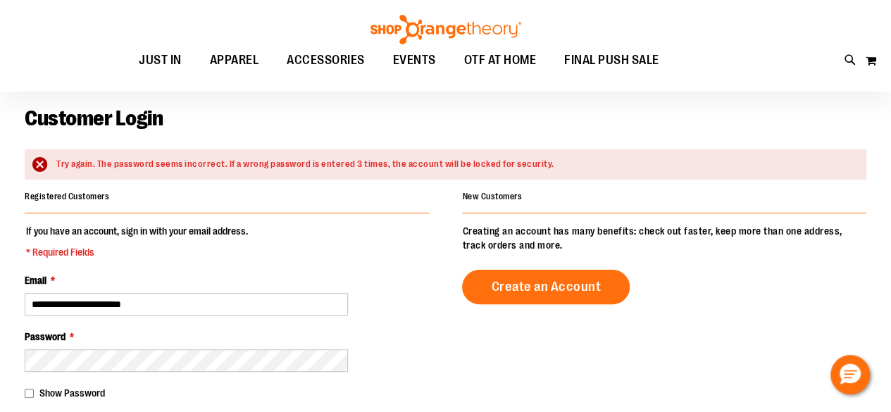
scroll to position [70, 0]
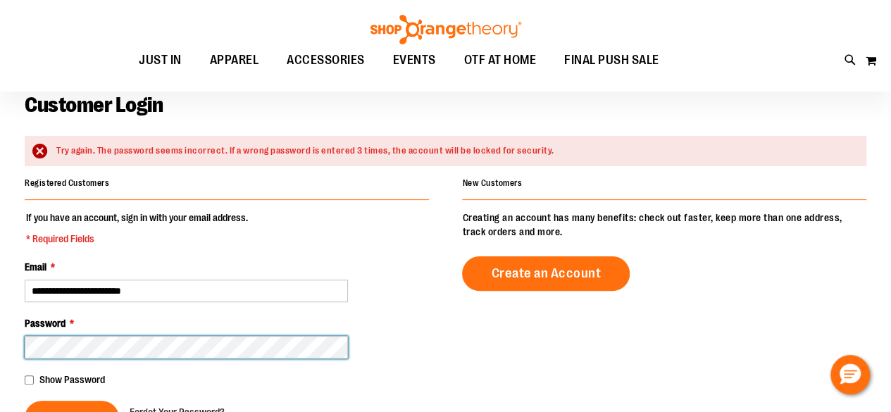
click at [25, 401] on button "Sign In" at bounding box center [72, 418] width 94 height 35
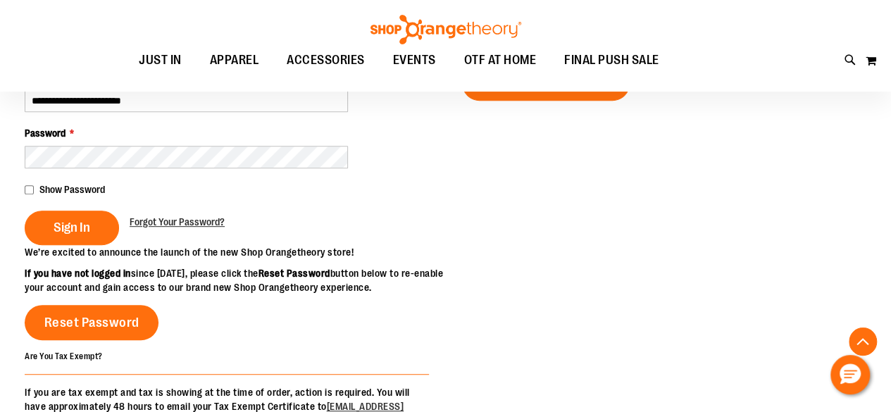
scroll to position [282, 0]
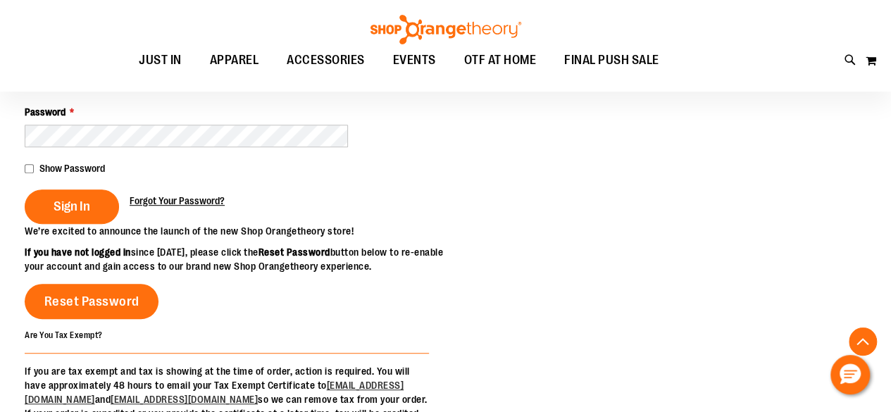
click at [180, 200] on span "Forgot Your Password?" at bounding box center [177, 200] width 95 height 11
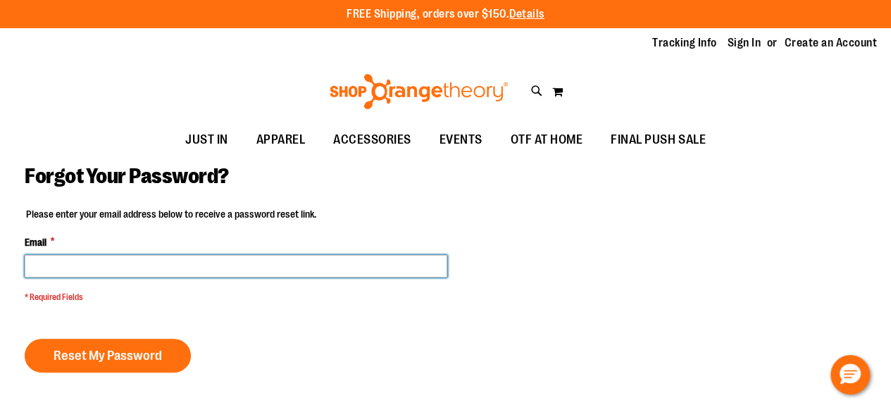
click at [108, 268] on input "Email *" at bounding box center [236, 266] width 422 height 23
type input "**********"
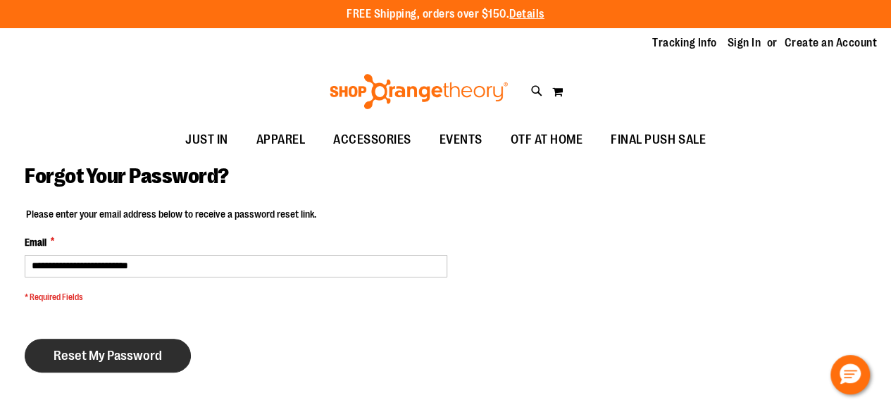
click at [92, 365] on button "Reset My Password" at bounding box center [108, 356] width 166 height 34
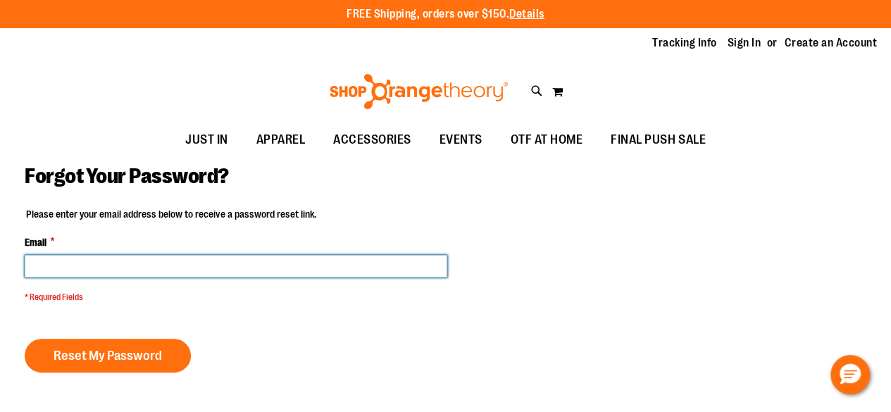
click at [78, 263] on input "Email *" at bounding box center [236, 266] width 422 height 23
type input "**********"
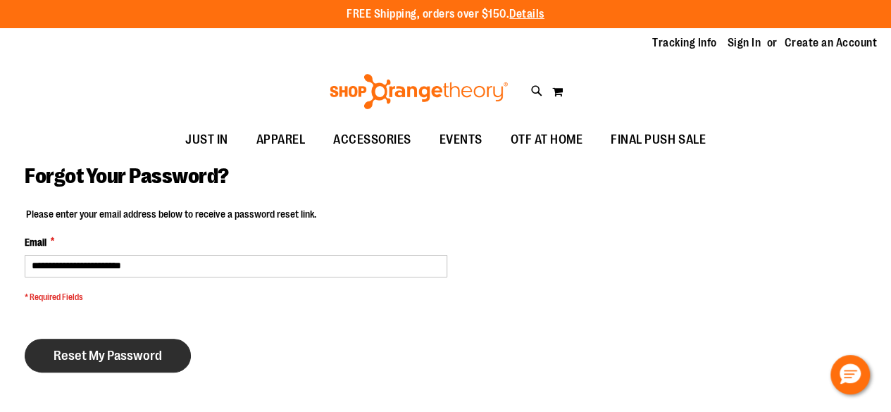
click at [139, 358] on span "Reset My Password" at bounding box center [108, 355] width 108 height 15
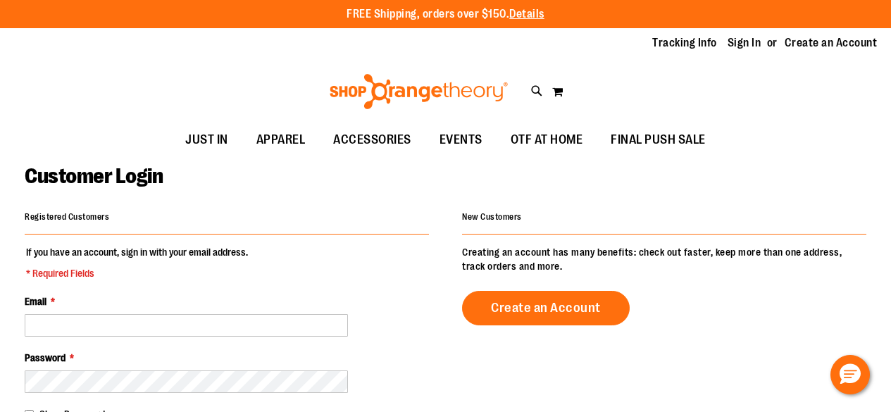
scroll to position [70, 0]
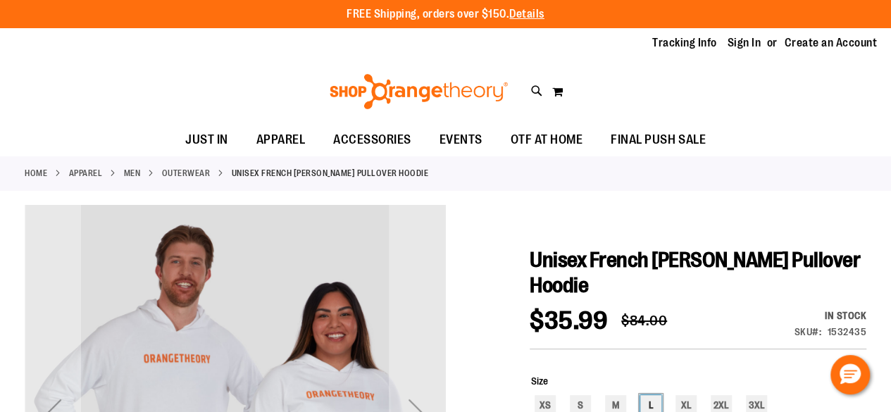
click at [649, 395] on div "L" at bounding box center [650, 405] width 21 height 21
type input "***"
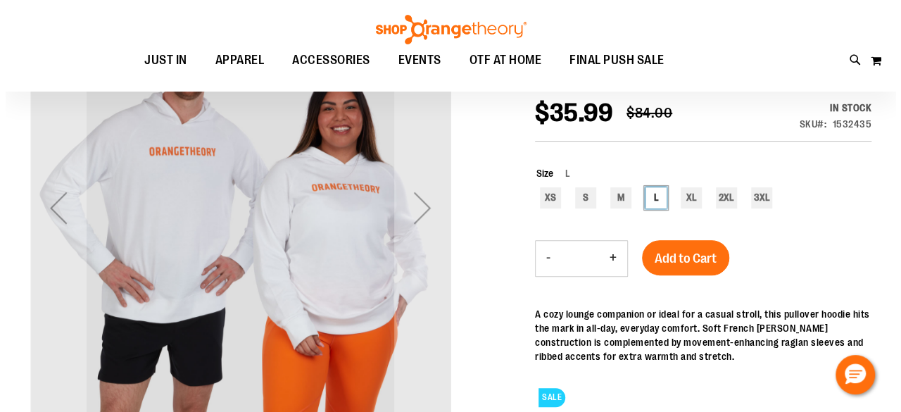
scroll to position [211, 0]
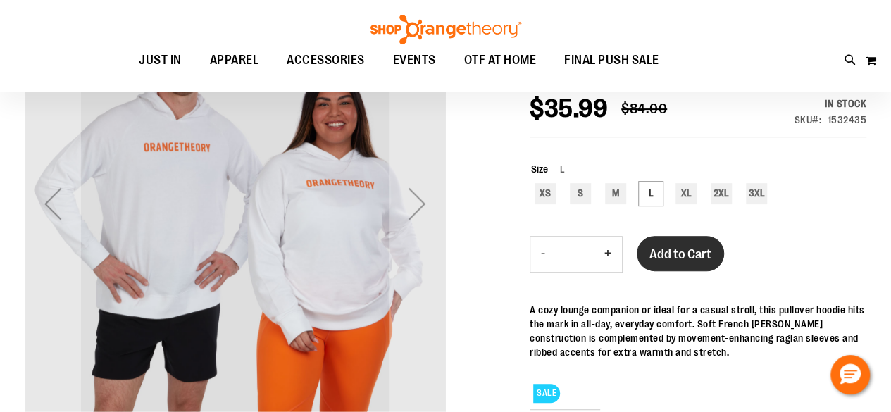
click at [679, 246] on span "Add to Cart" at bounding box center [680, 253] width 62 height 15
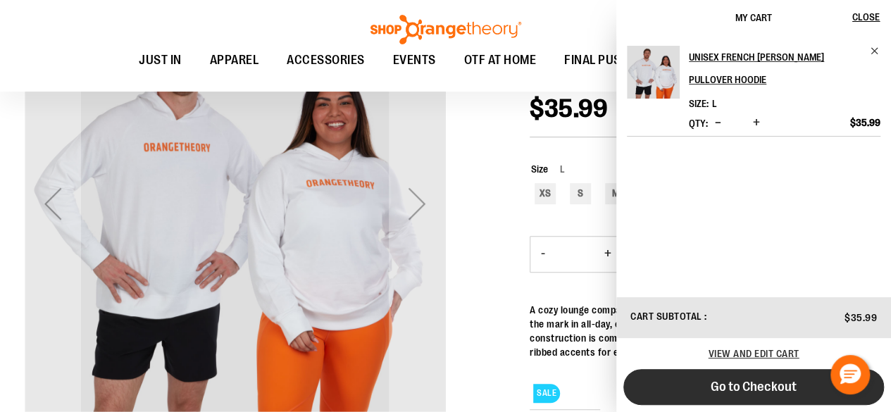
click at [767, 384] on span "Go to Checkout" at bounding box center [753, 386] width 86 height 15
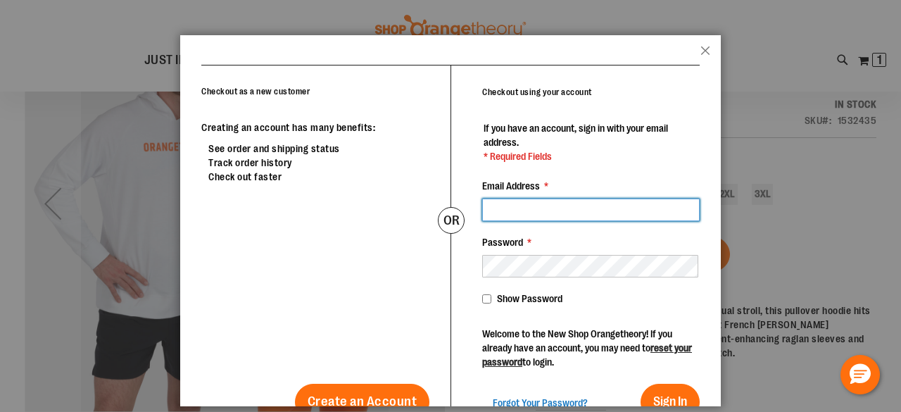
click at [545, 203] on input "Email Address *" at bounding box center [591, 210] width 218 height 23
type input "**********"
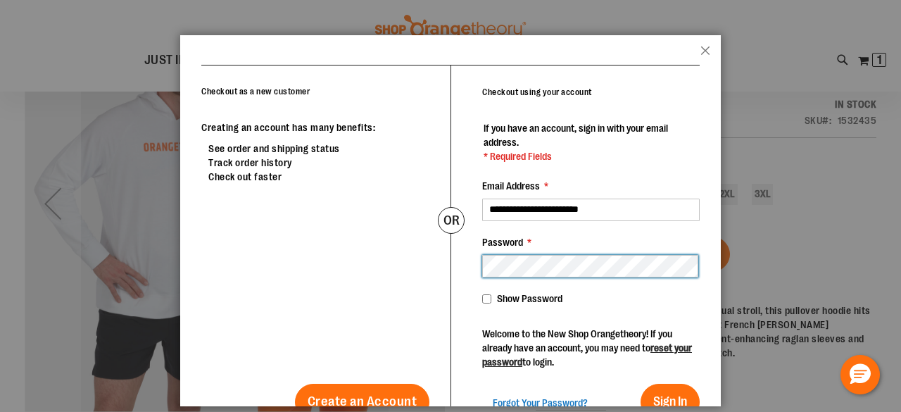
click at [641, 384] on button "Sign In" at bounding box center [670, 402] width 59 height 37
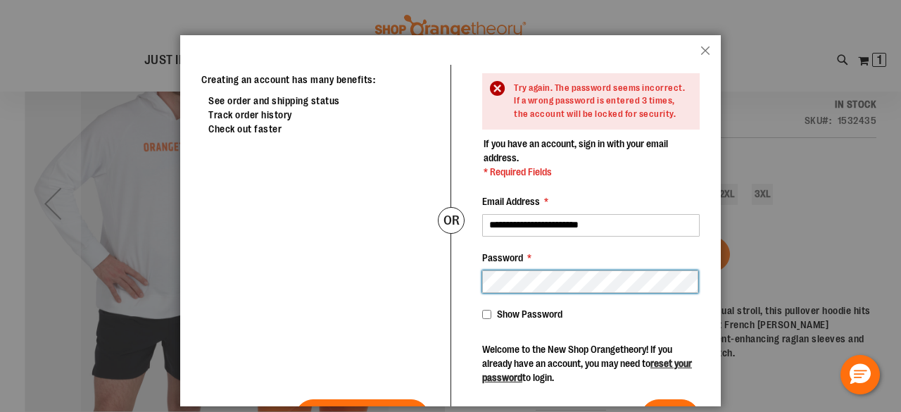
scroll to position [70, 0]
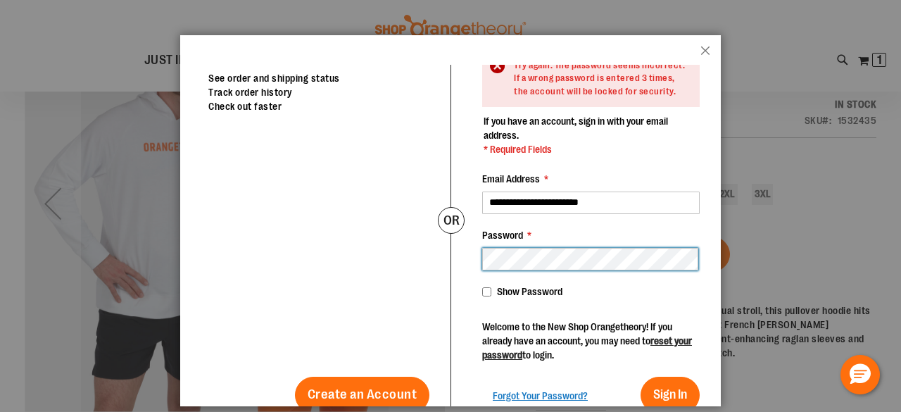
click at [472, 255] on div "**********" at bounding box center [575, 204] width 249 height 418
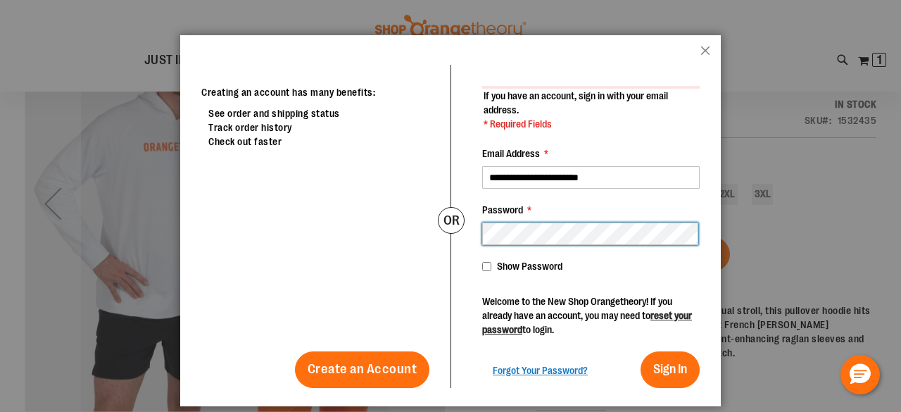
scroll to position [32, 0]
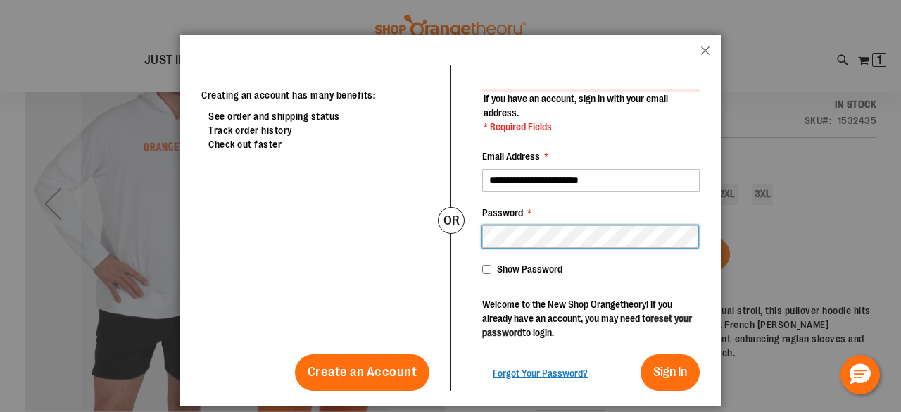
click at [641, 354] on button "Sign In" at bounding box center [670, 372] width 59 height 37
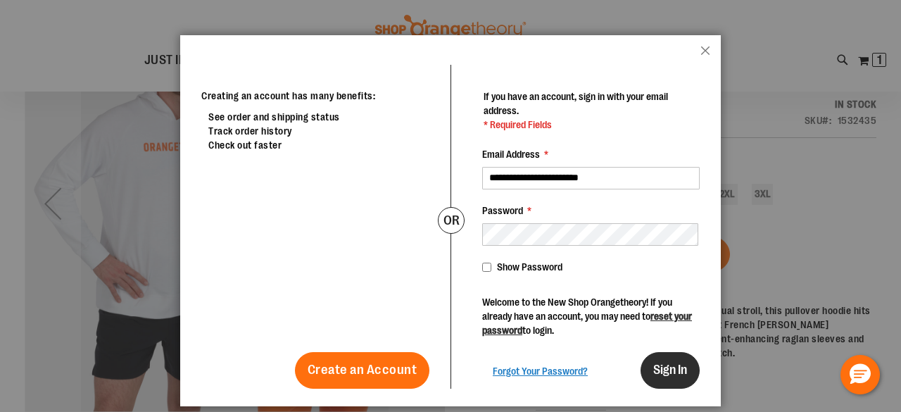
click at [669, 372] on span "Sign In" at bounding box center [670, 370] width 34 height 14
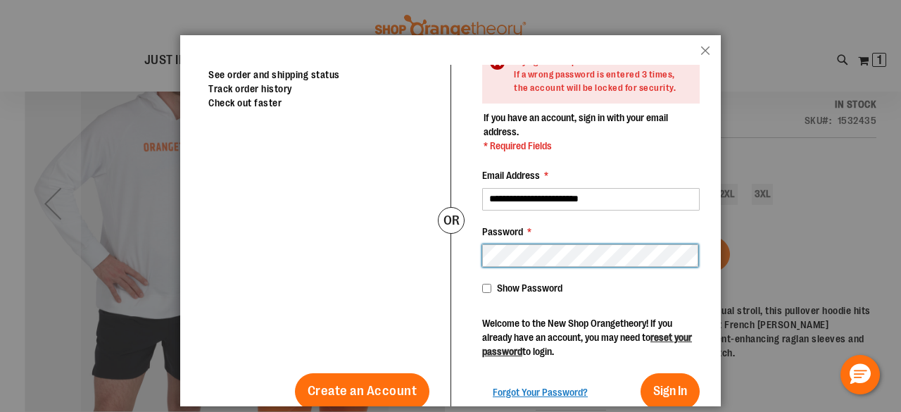
scroll to position [95, 0]
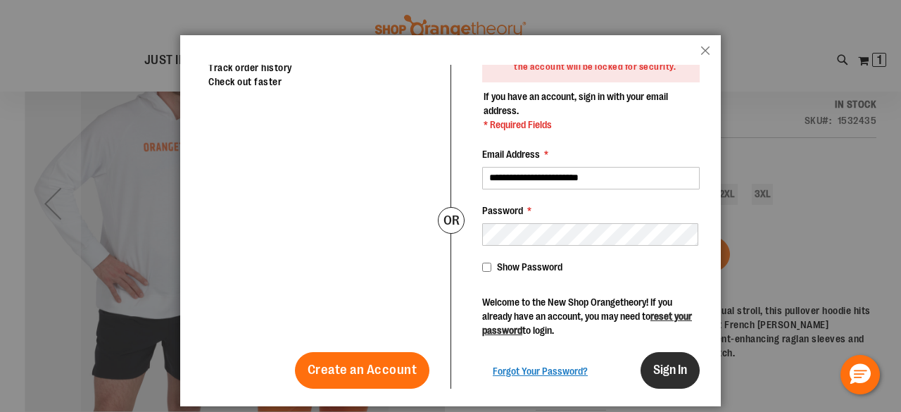
click at [662, 371] on span "Sign In" at bounding box center [670, 370] width 34 height 14
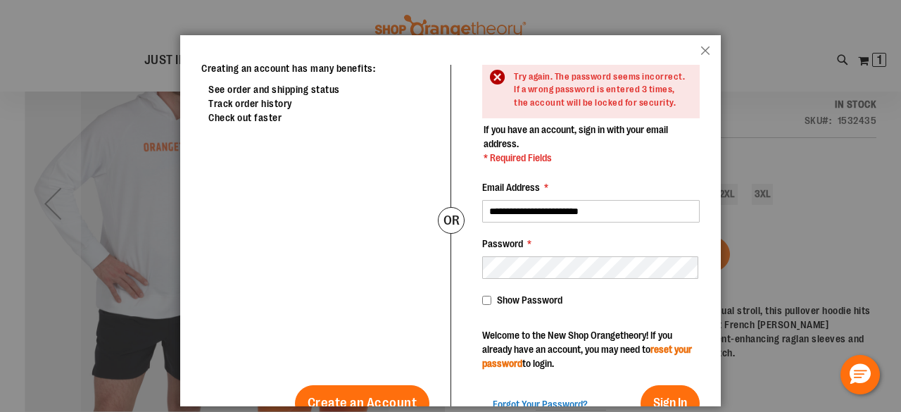
click at [510, 344] on link "reset your password" at bounding box center [587, 356] width 210 height 25
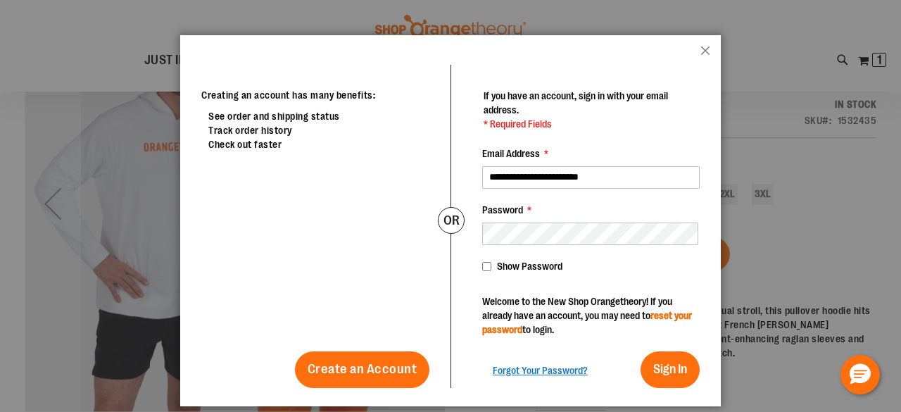
scroll to position [32, 0]
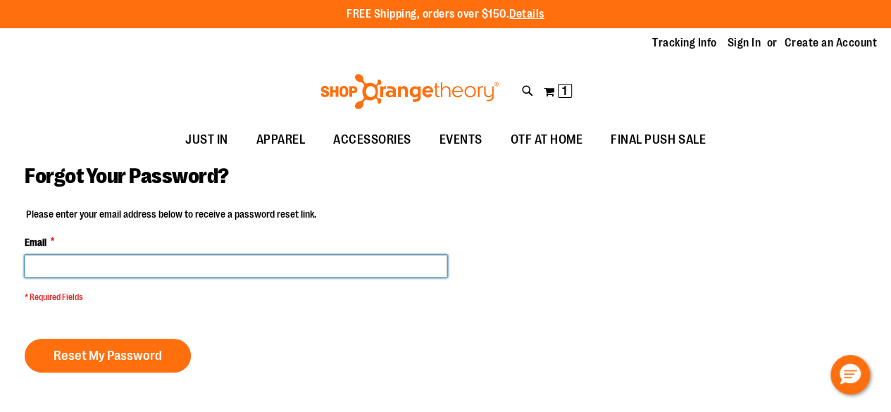
click at [242, 264] on input "Email *" at bounding box center [236, 266] width 422 height 23
type input "**********"
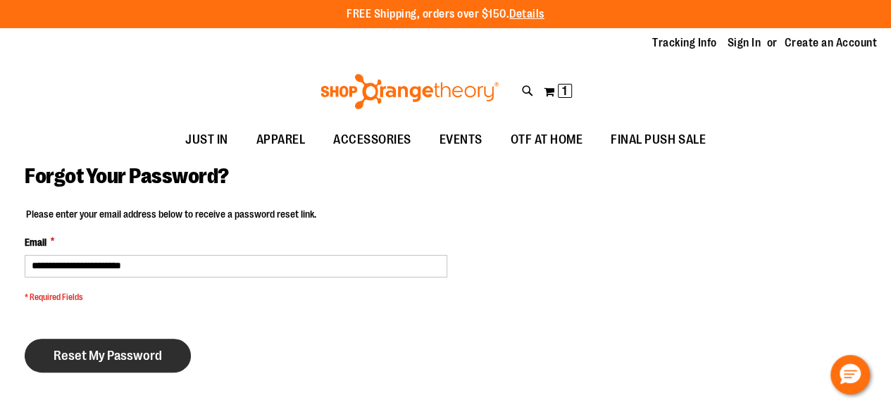
click at [115, 353] on span "Reset My Password" at bounding box center [108, 355] width 108 height 15
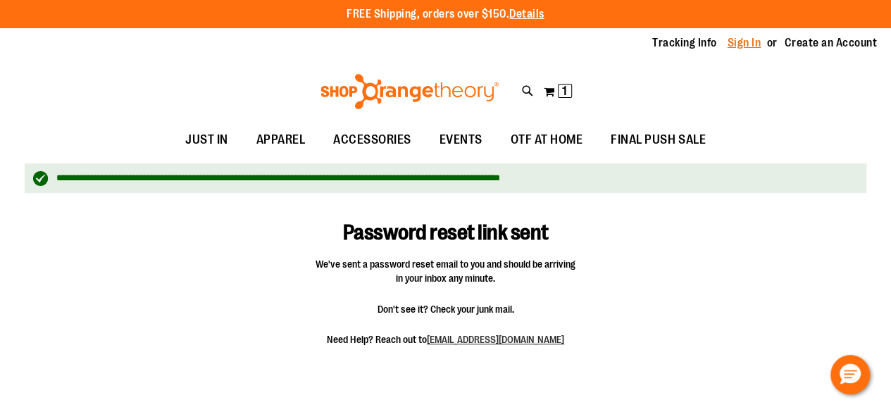
click at [750, 37] on link "Sign In" at bounding box center [744, 42] width 34 height 15
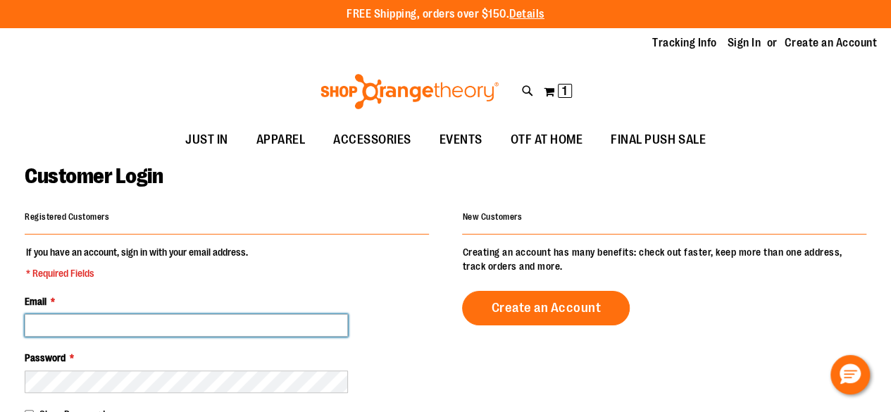
click at [99, 318] on input "Email *" at bounding box center [186, 325] width 323 height 23
type input "**********"
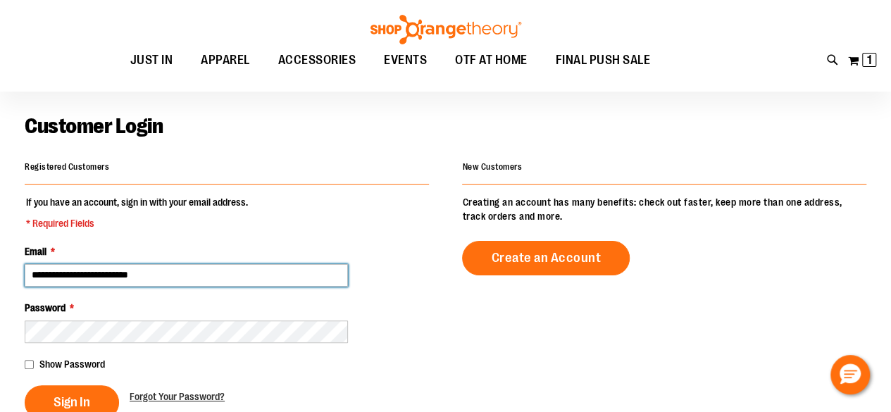
scroll to position [70, 0]
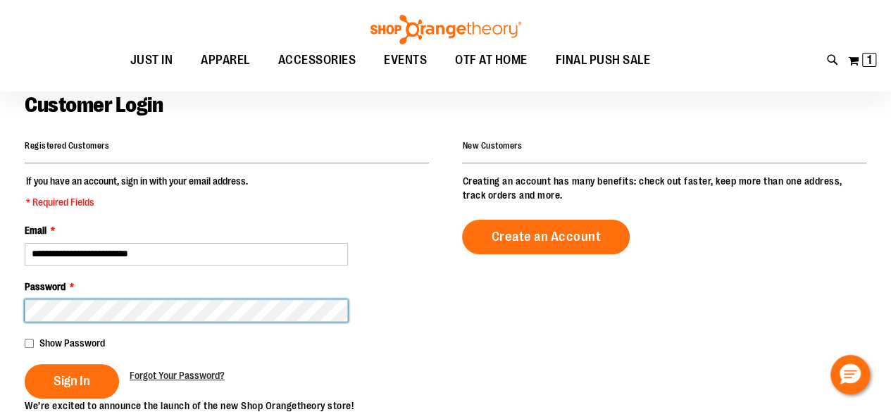
click at [25, 364] on button "Sign In" at bounding box center [72, 381] width 94 height 35
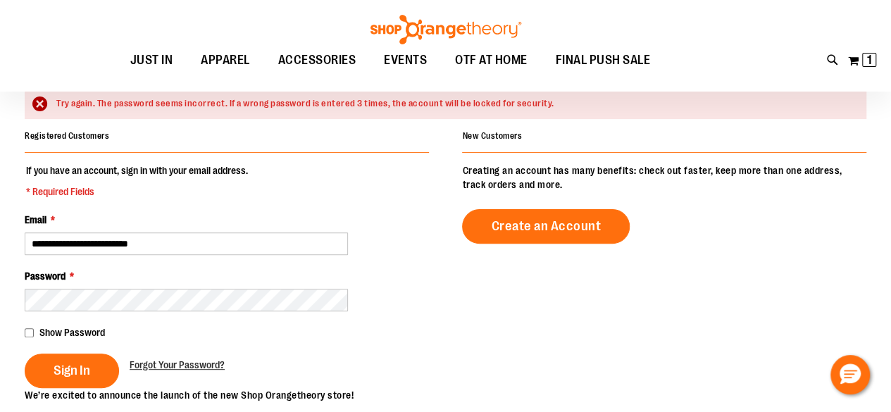
scroll to position [141, 0]
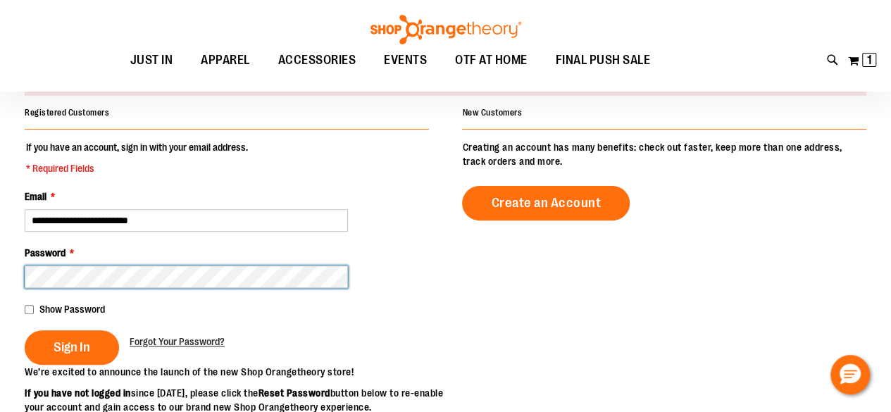
click at [25, 330] on button "Sign In" at bounding box center [72, 347] width 94 height 35
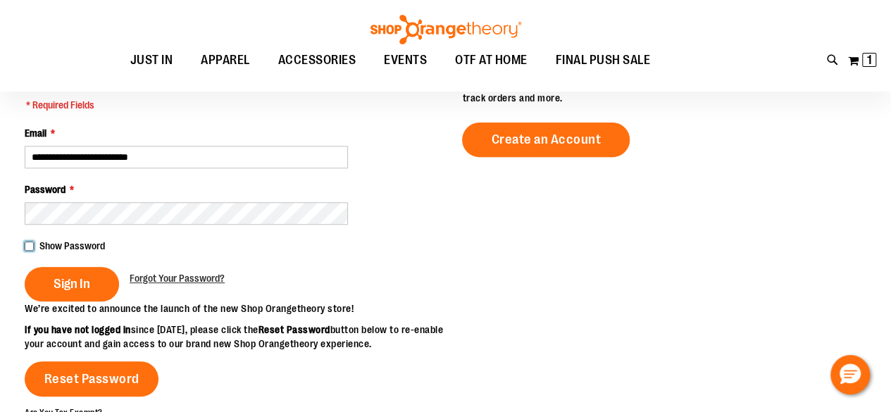
scroll to position [211, 0]
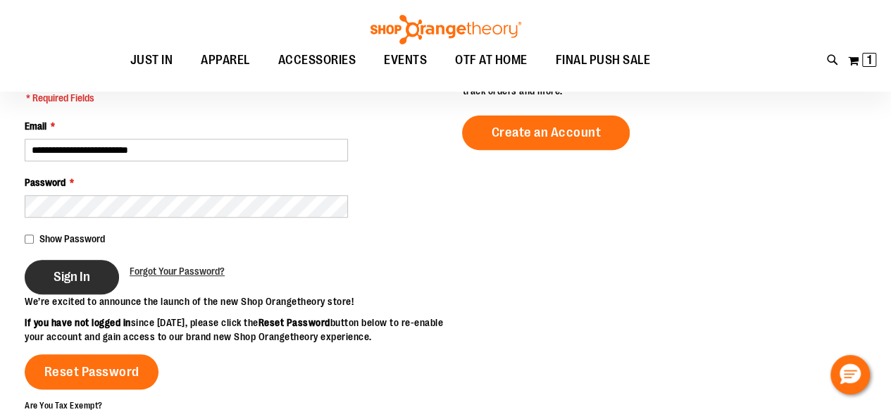
click at [62, 270] on span "Sign In" at bounding box center [72, 276] width 37 height 15
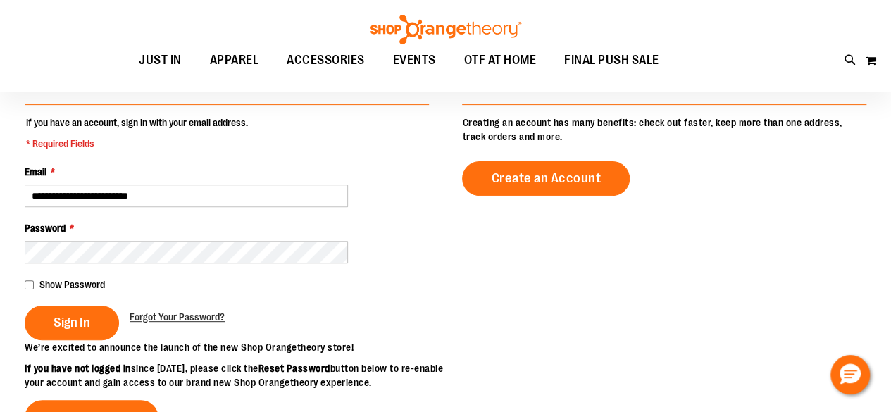
scroll to position [282, 0]
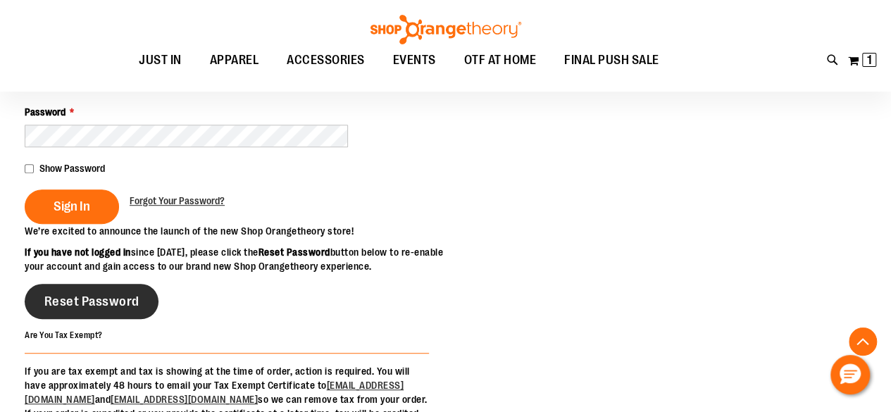
click at [89, 309] on span "Reset Password" at bounding box center [91, 301] width 95 height 15
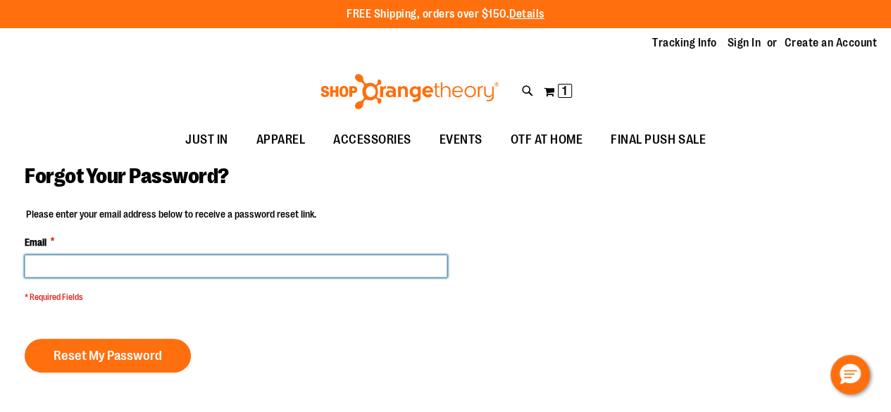
click at [89, 261] on input "Email *" at bounding box center [236, 266] width 422 height 23
type input "**********"
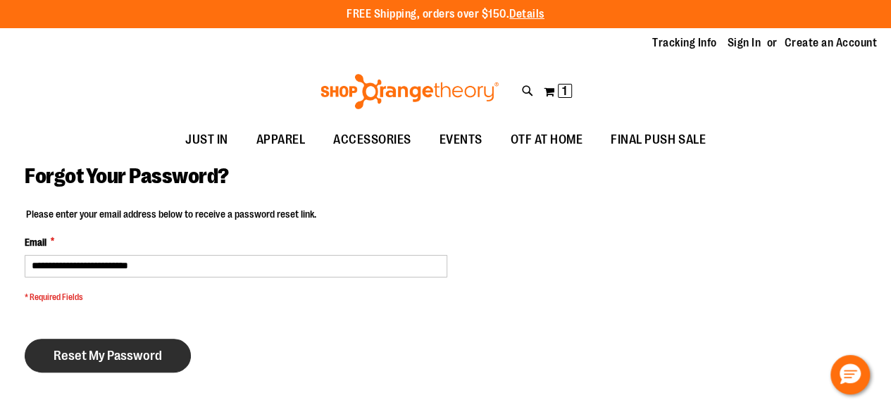
click at [110, 356] on span "Reset My Password" at bounding box center [108, 355] width 108 height 15
